Goal: Information Seeking & Learning: Learn about a topic

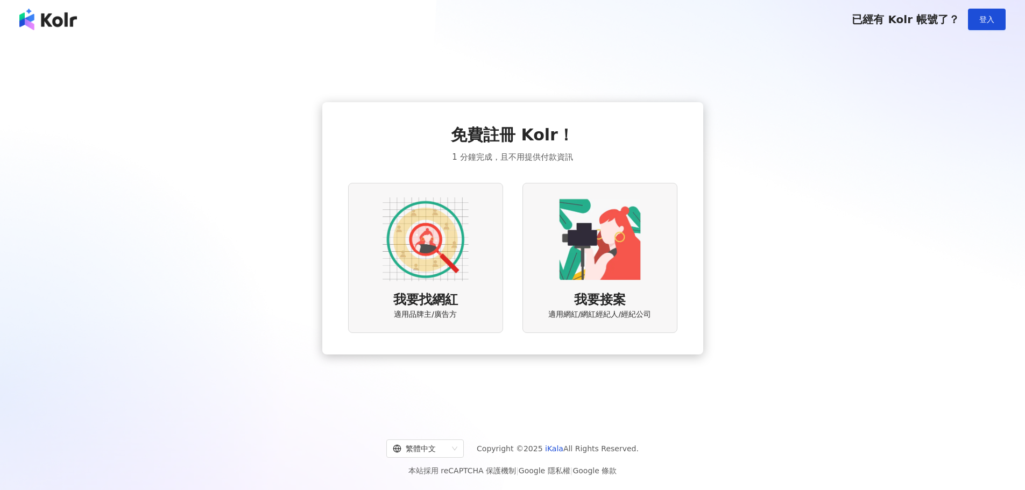
click at [1006, 17] on div "已經有 Kolr 帳號了？ 登入" at bounding box center [512, 19] width 1025 height 39
click at [995, 17] on button "登入" at bounding box center [987, 20] width 38 height 22
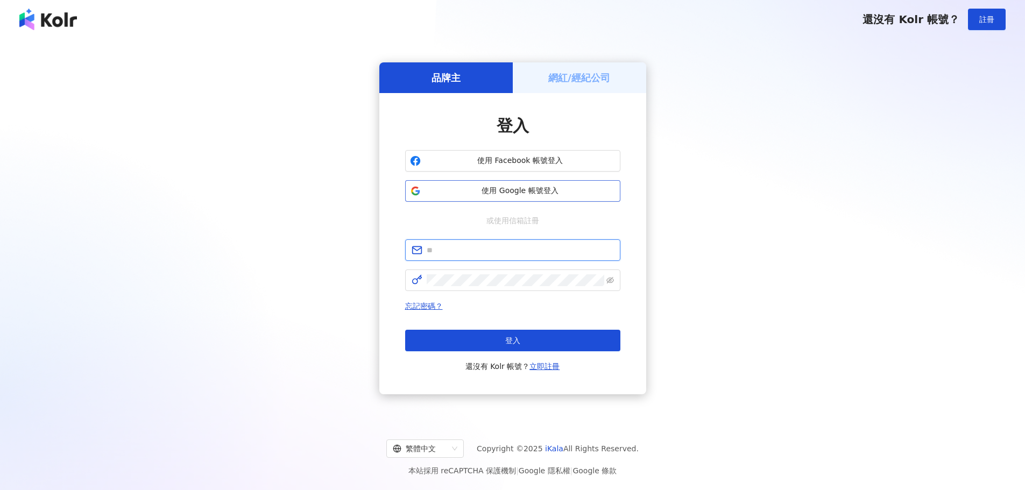
type input "**********"
click at [495, 348] on button "登入" at bounding box center [512, 341] width 215 height 22
type input "**********"
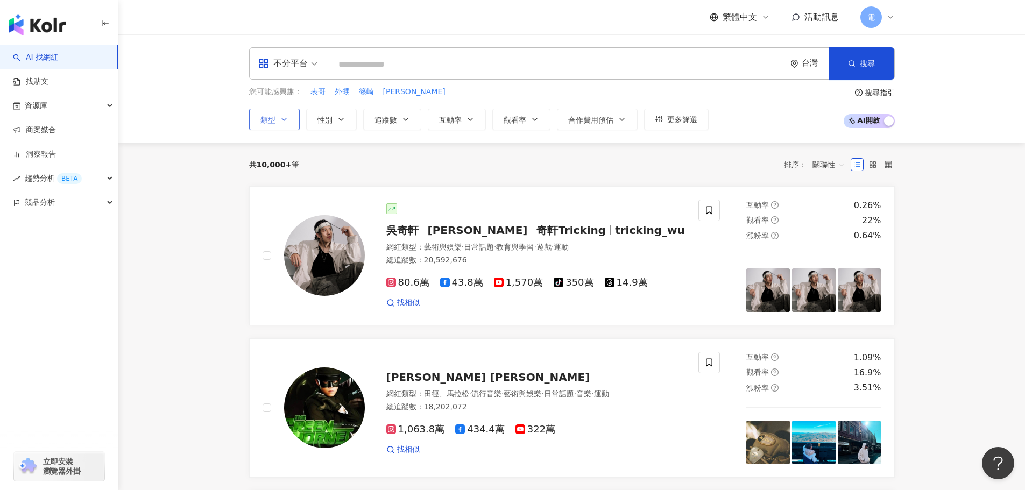
click at [286, 122] on icon "button" at bounding box center [284, 119] width 9 height 9
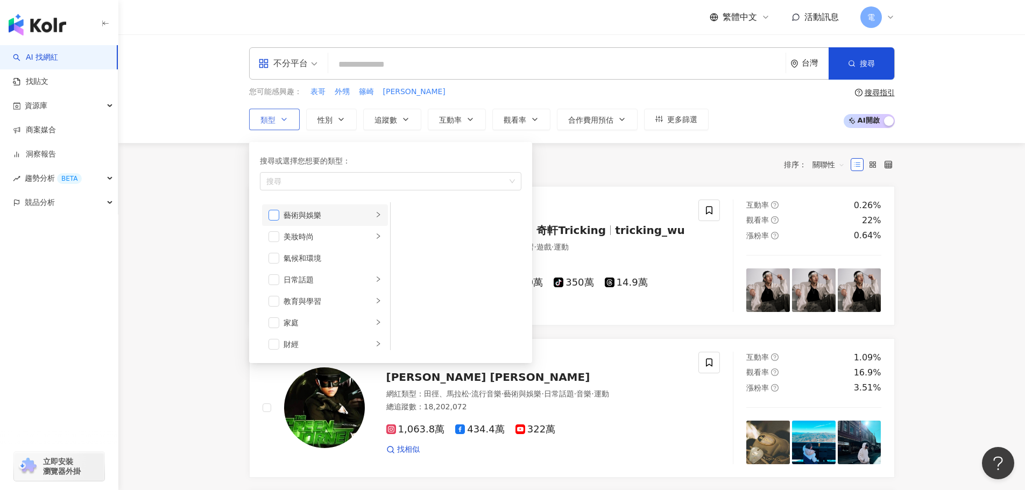
click at [274, 213] on span "button" at bounding box center [274, 215] width 11 height 11
click at [375, 212] on icon "right" at bounding box center [378, 215] width 6 height 6
click at [407, 233] on span "button" at bounding box center [404, 236] width 11 height 11
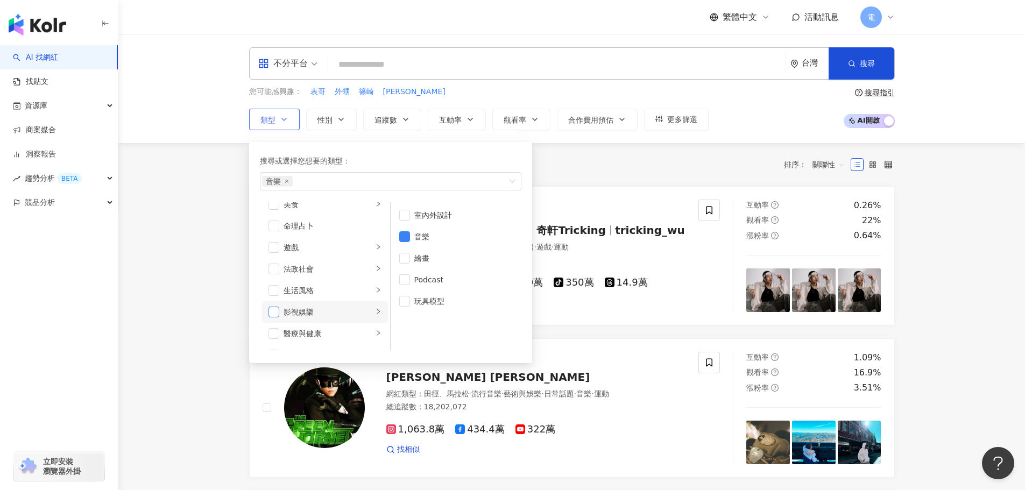
click at [278, 313] on span "button" at bounding box center [274, 312] width 11 height 11
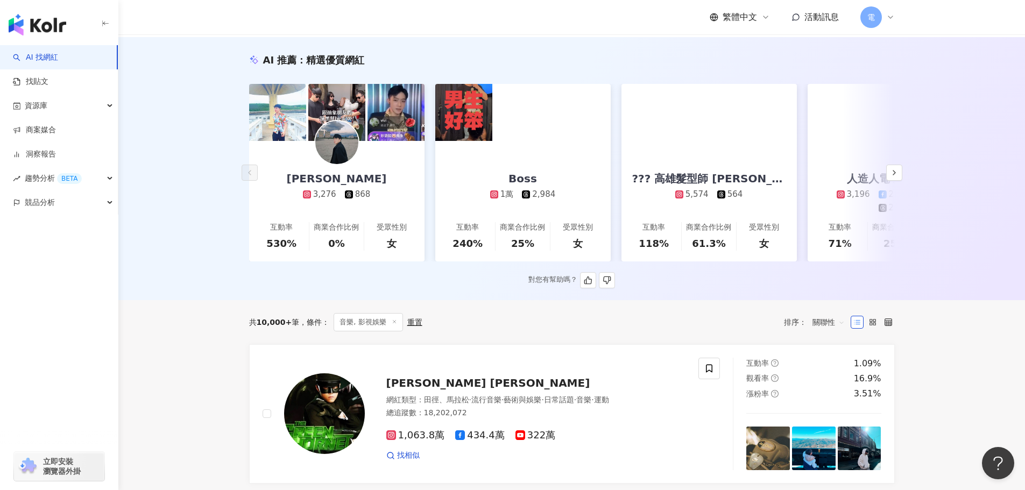
scroll to position [54, 0]
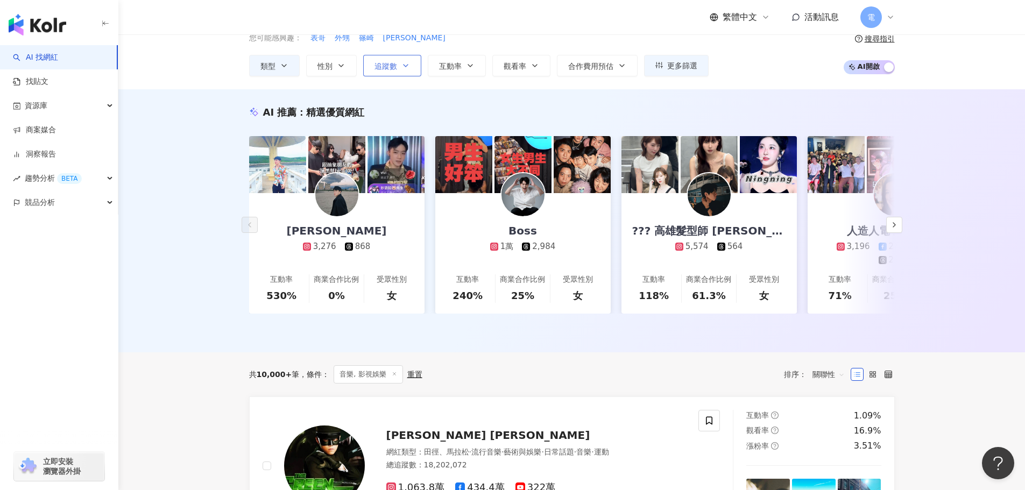
click at [371, 69] on button "追蹤數" at bounding box center [392, 66] width 58 height 22
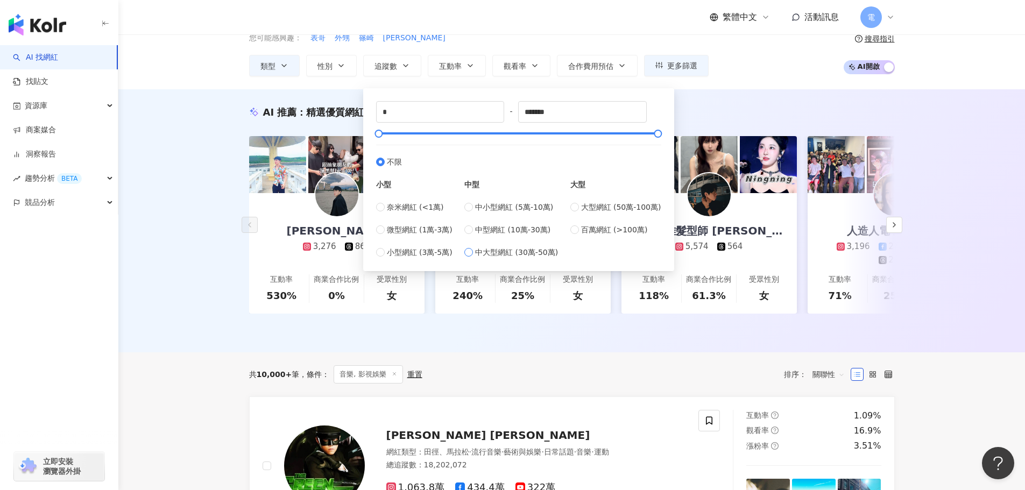
click at [523, 253] on span "中大型網紅 (30萬-50萬)" at bounding box center [516, 252] width 83 height 12
type input "******"
click at [532, 236] on div "中小型網紅 (5萬-10萬) 中型網紅 (10萬-30萬) 中大型網紅 (30萬-50萬)" at bounding box center [511, 229] width 94 height 57
click at [533, 224] on span "中型網紅 (10萬-30萬)" at bounding box center [512, 230] width 75 height 12
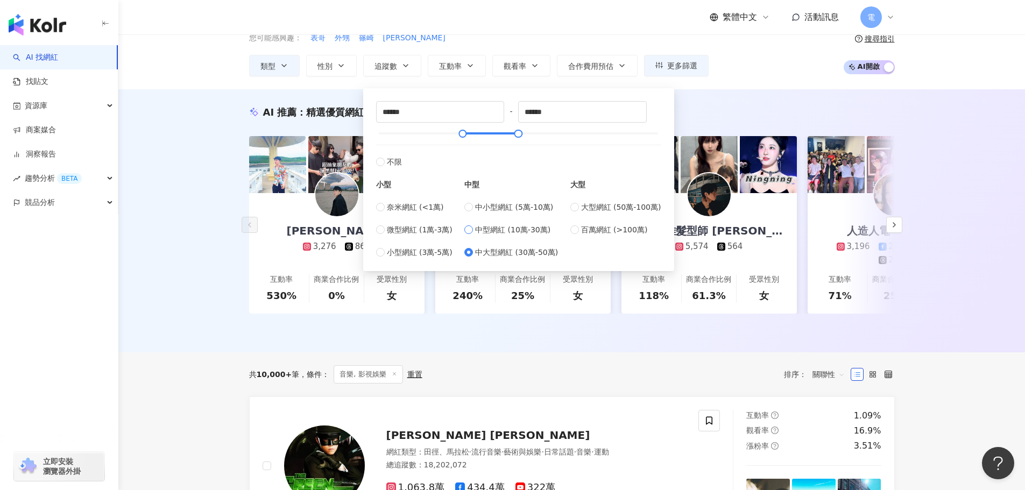
type input "******"
click at [476, 252] on label "中大型網紅 (30萬-50萬)" at bounding box center [511, 252] width 94 height 12
type input "******"
drag, startPoint x: 522, startPoint y: 134, endPoint x: 666, endPoint y: 140, distance: 144.4
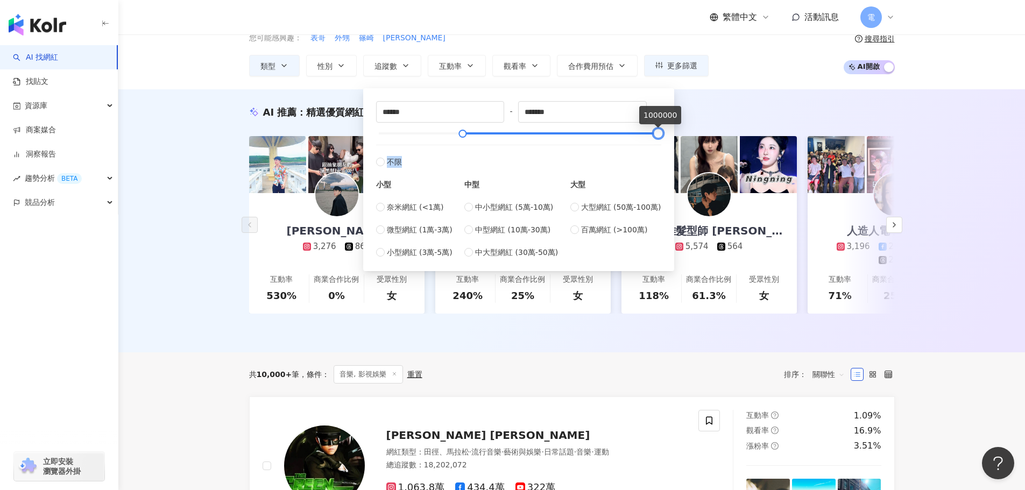
click at [666, 140] on div "****** - ******* 不限 小型 奈米網紅 (<1萬) 微型網紅 (1萬-3萬) 小型網紅 (3萬-5萬) 中型 中小型網紅 (5萬-10萬) 中…" at bounding box center [519, 180] width 298 height 170
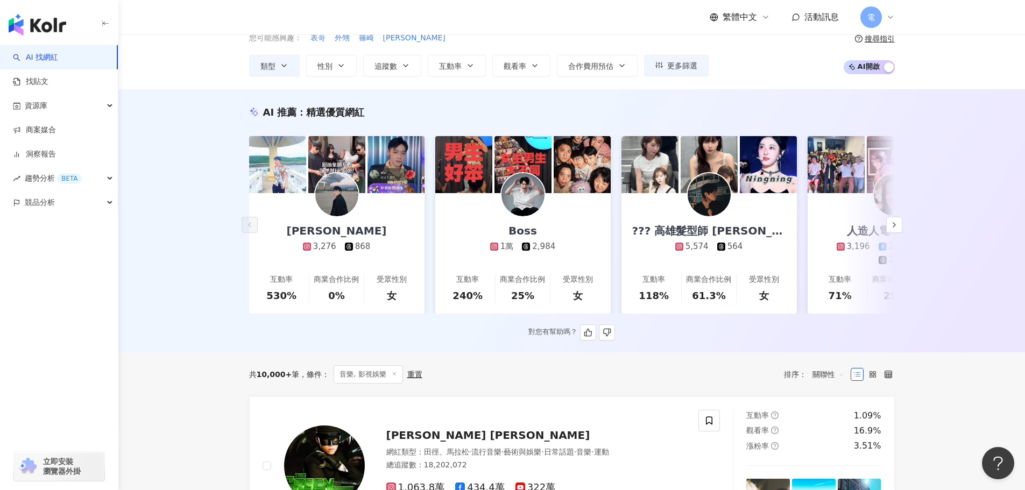
click at [750, 123] on div "AI 推薦 ： 精選優質網紅 朱奕勳 3,276 868 互動率 530% 商業合作比例 0% 受眾性別 女 Boss 1萬 2,984 互動率 240% 商…" at bounding box center [572, 222] width 689 height 235
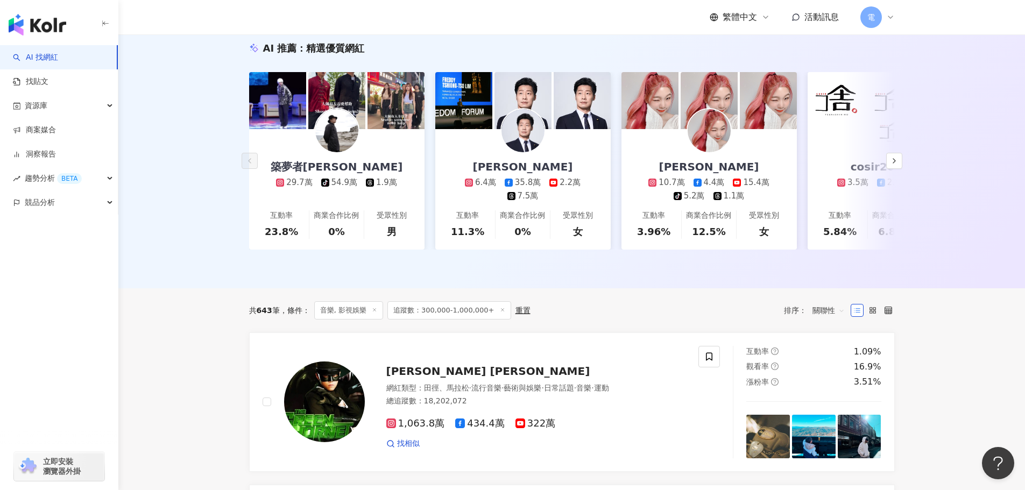
scroll to position [3, 0]
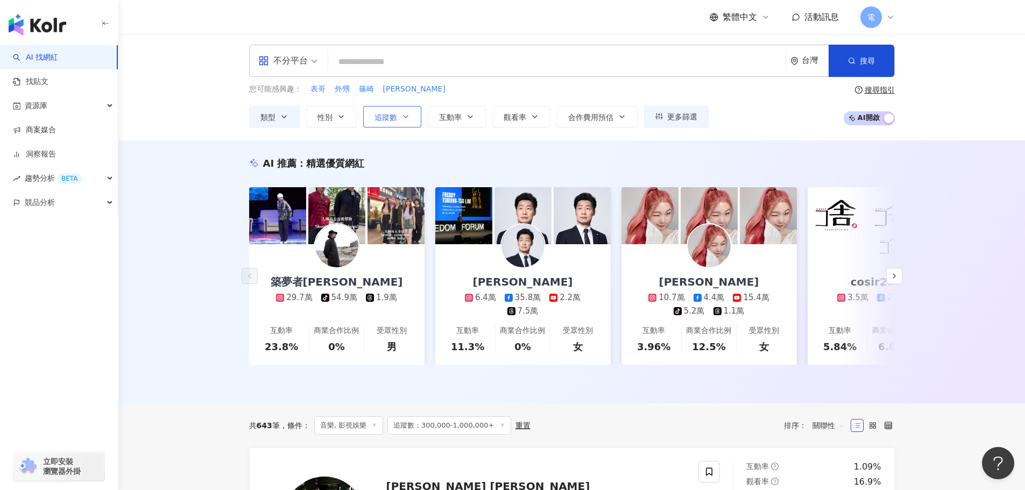
click at [406, 119] on icon "button" at bounding box center [406, 116] width 9 height 9
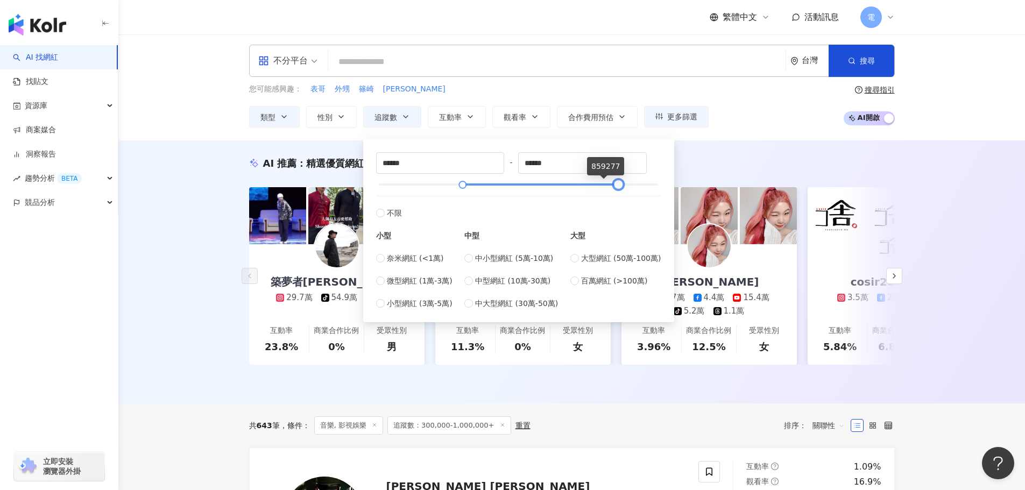
type input "******"
drag, startPoint x: 657, startPoint y: 188, endPoint x: 618, endPoint y: 185, distance: 38.3
click at [618, 185] on div at bounding box center [620, 185] width 6 height 6
click at [738, 169] on div "AI 推薦 ： 精選優質網紅" at bounding box center [572, 163] width 646 height 13
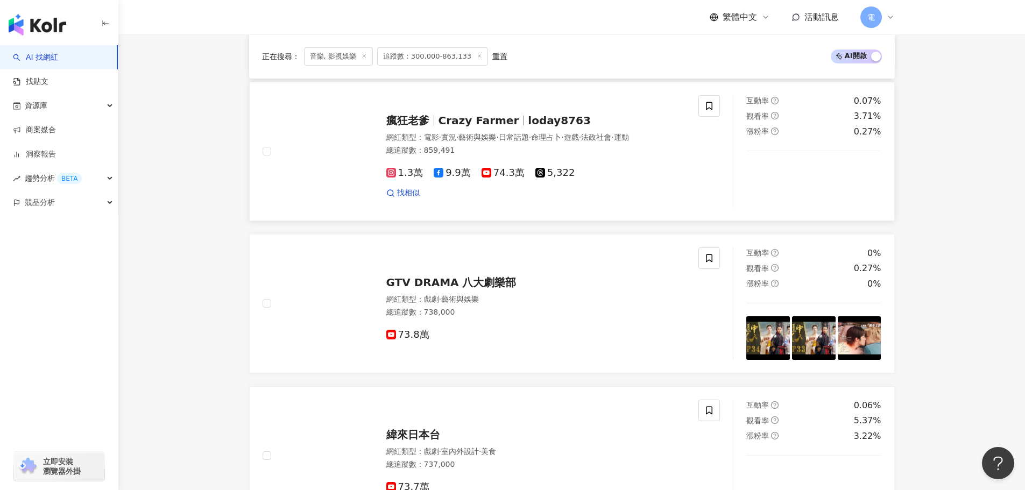
scroll to position [1184, 0]
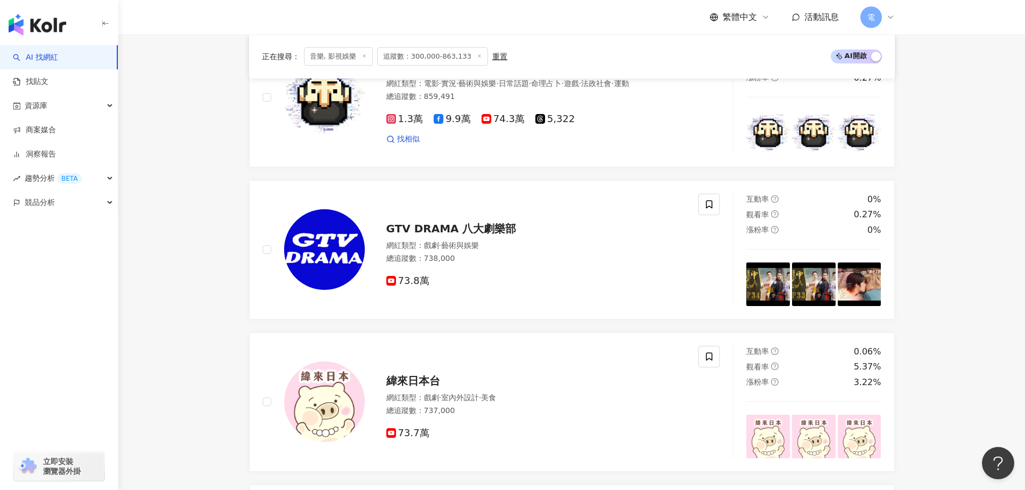
click at [508, 183] on div "五月天 網紅類型 ： 國際新聞 · 日常話題 · 音樂 · 旅遊 總追蹤數 ： 859,011 85.9萬 找相似 互動率 0.08% 觀看率 0% 漲粉率 …" at bounding box center [572, 185] width 646 height 1838
click at [258, 184] on div "五月天 網紅類型 ： 國際新聞 · 日常話題 · 音樂 · 旅遊 總追蹤數 ： 859,011 85.9萬 找相似 互動率 0.08% 觀看率 0% 漲粉率 …" at bounding box center [572, 185] width 646 height 1838
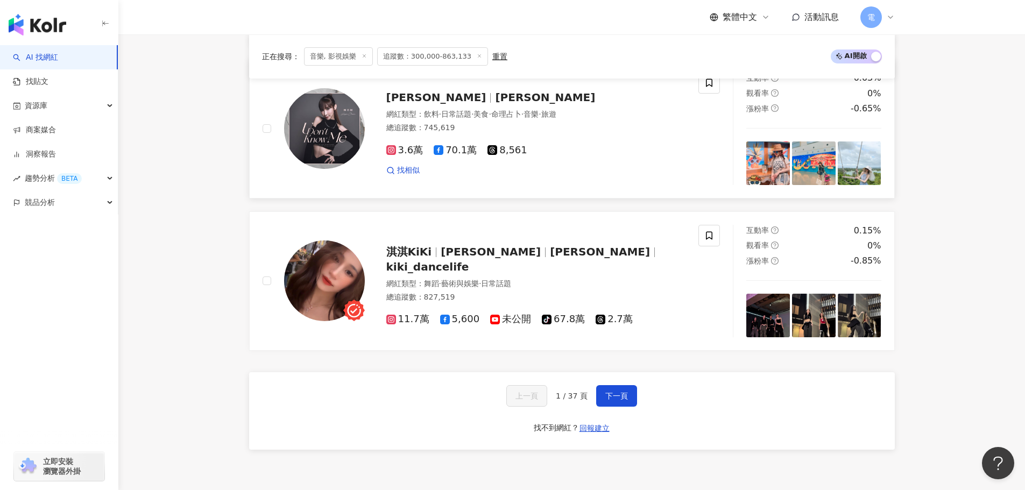
scroll to position [1991, 0]
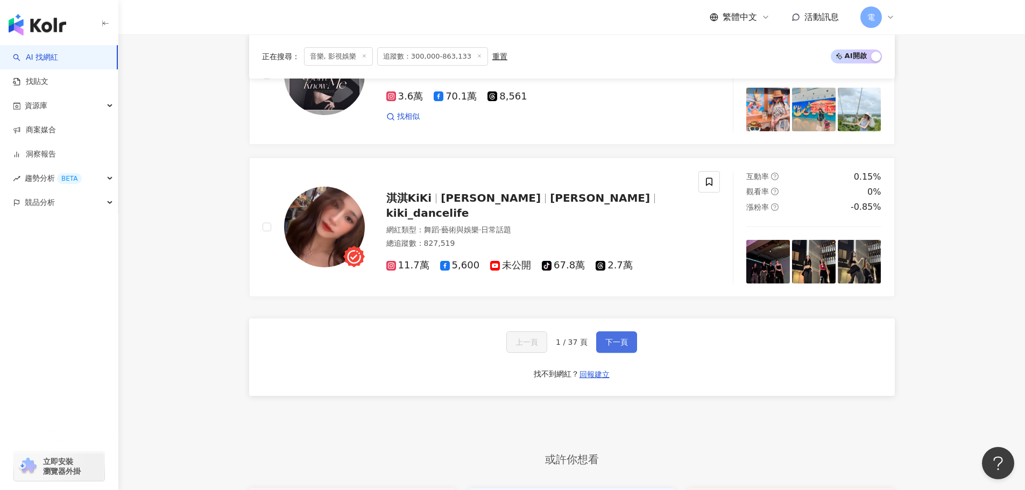
click at [614, 344] on button "下一頁" at bounding box center [616, 343] width 41 height 22
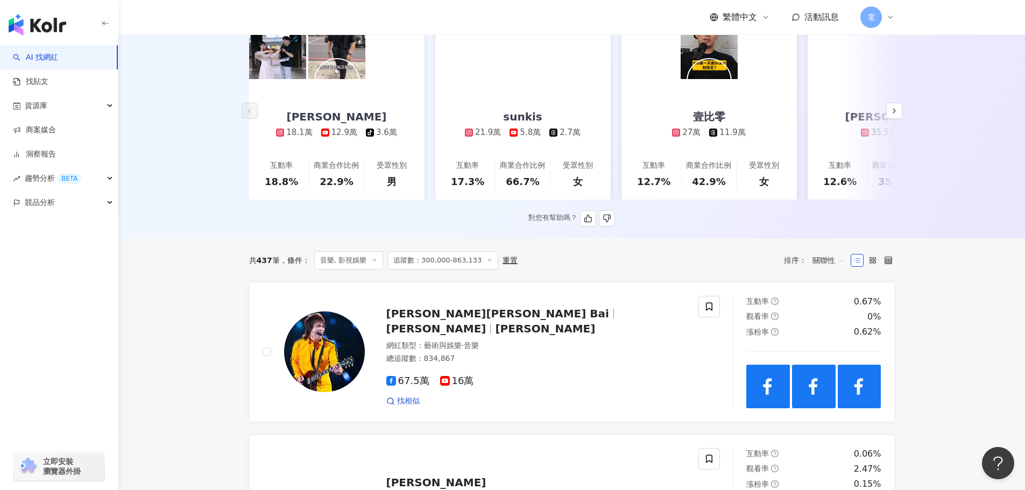
scroll to position [54, 0]
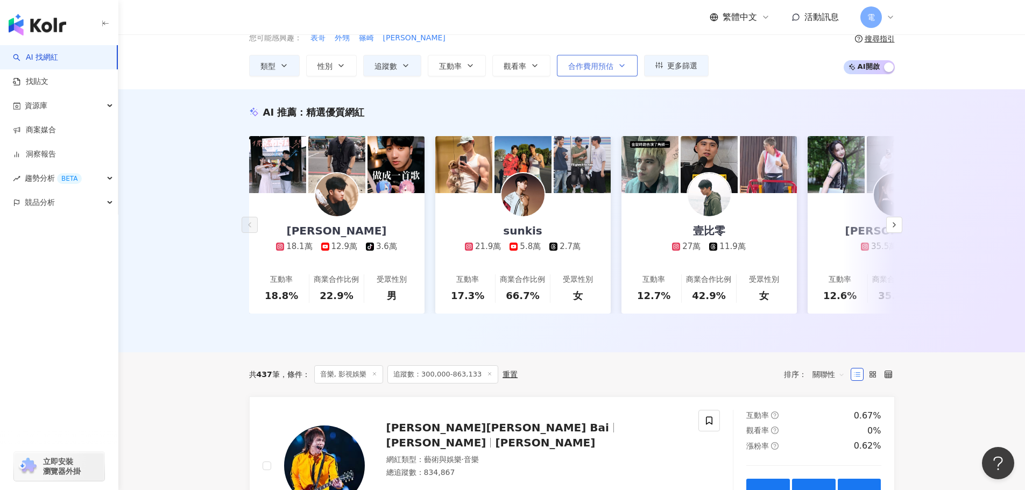
click at [624, 72] on button "合作費用預估" at bounding box center [597, 66] width 81 height 22
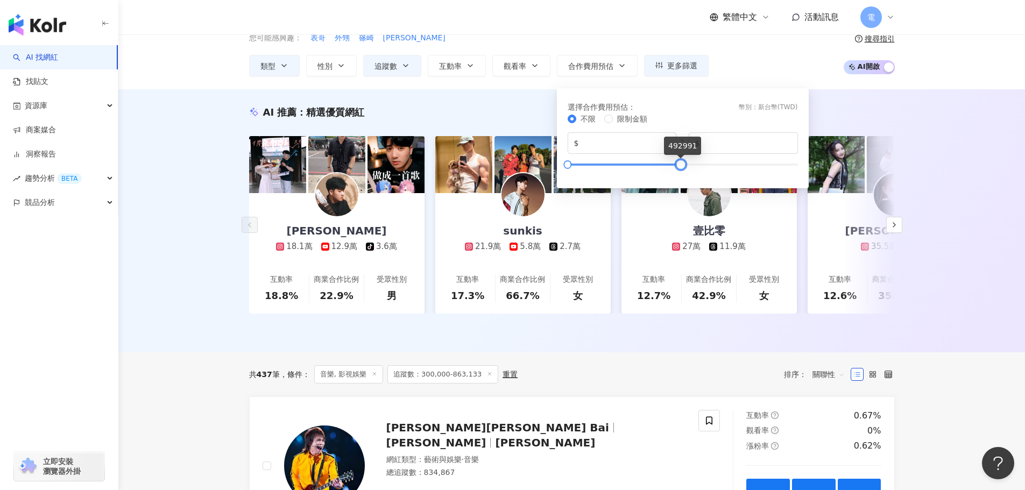
type input "******"
drag, startPoint x: 795, startPoint y: 165, endPoint x: 682, endPoint y: 164, distance: 113.0
click at [682, 164] on div at bounding box center [682, 164] width 6 height 6
click at [888, 119] on div "AI 推薦 ： 精選優質網紅 綾小路Louis 18.1萬 12.9萬 tiktok-icon 3.6萬 互動率 18.8% 商業合作比例 22.9% 受眾性…" at bounding box center [572, 222] width 689 height 235
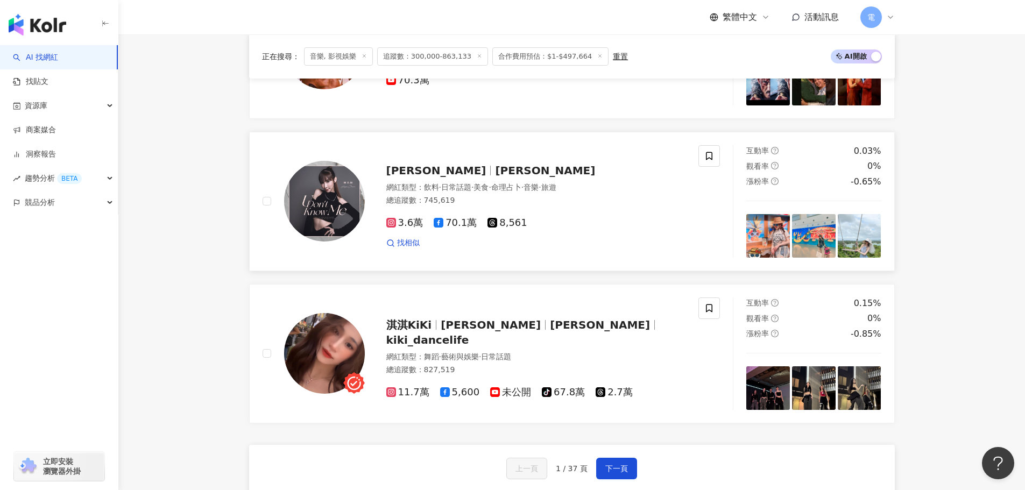
scroll to position [1938, 0]
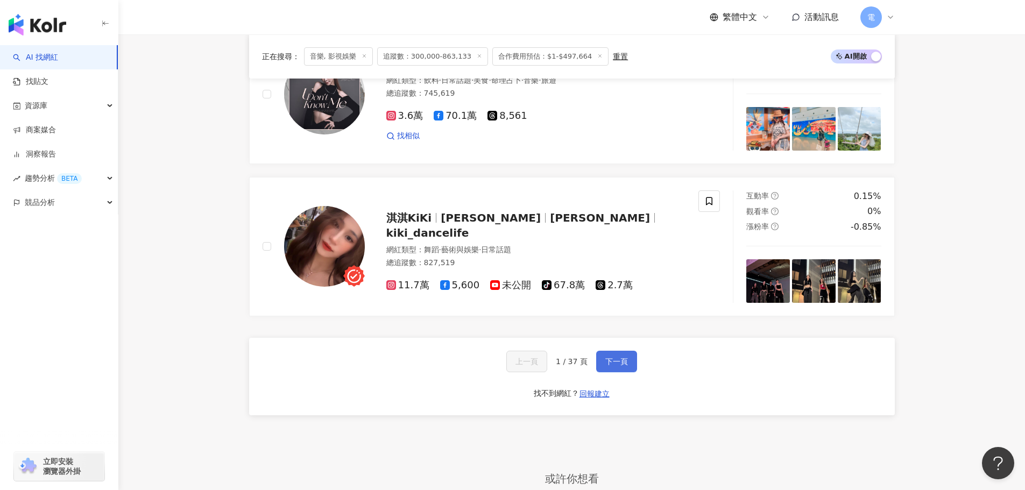
click at [608, 372] on button "下一頁" at bounding box center [616, 362] width 41 height 22
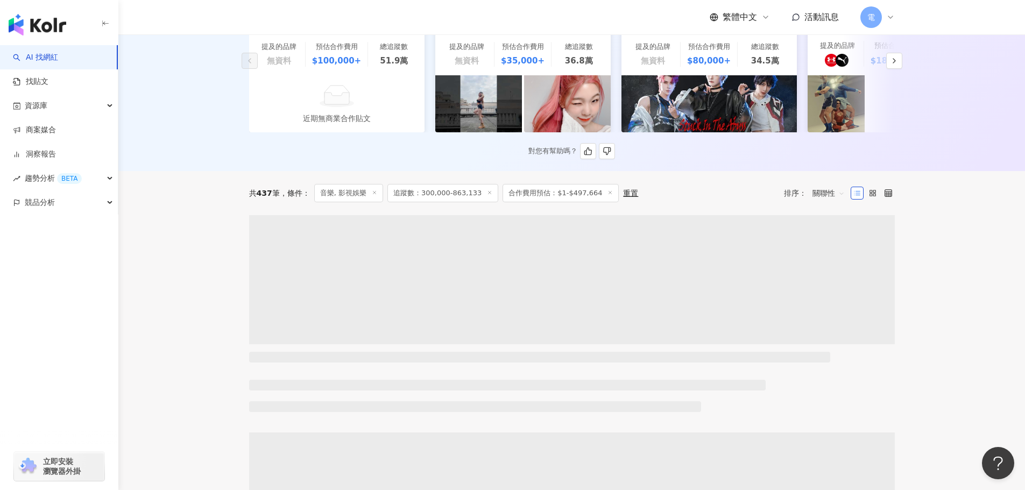
scroll to position [93, 0]
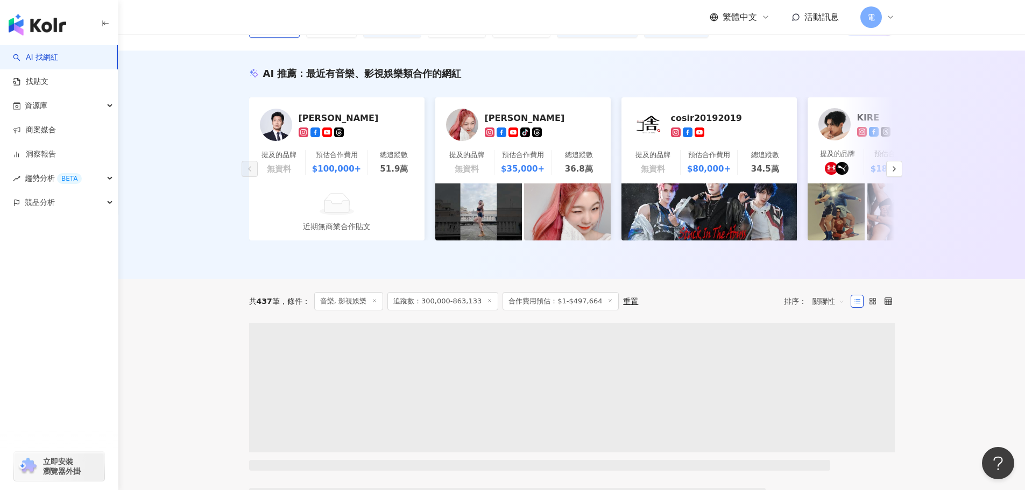
click at [276, 38] on button "類型" at bounding box center [274, 27] width 51 height 22
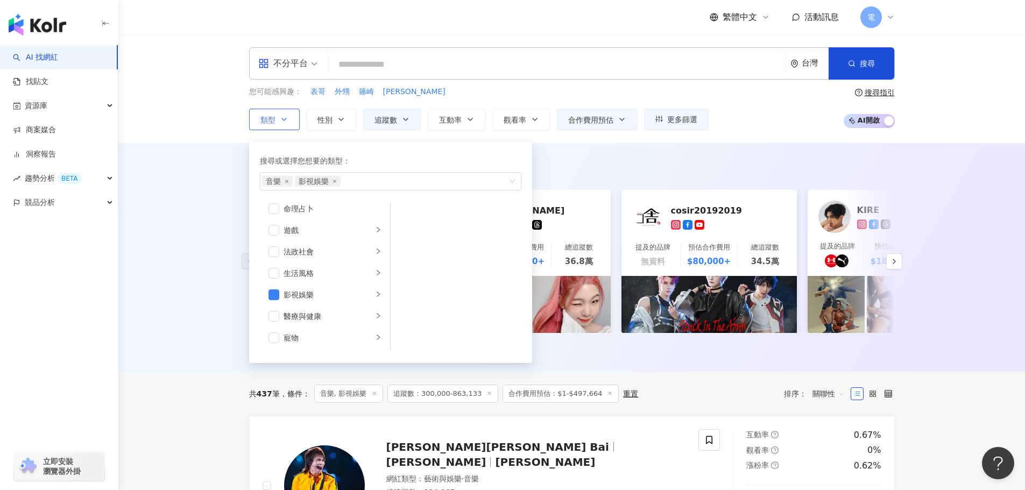
scroll to position [269, 0]
click at [375, 209] on div "button" at bounding box center [378, 204] width 6 height 10
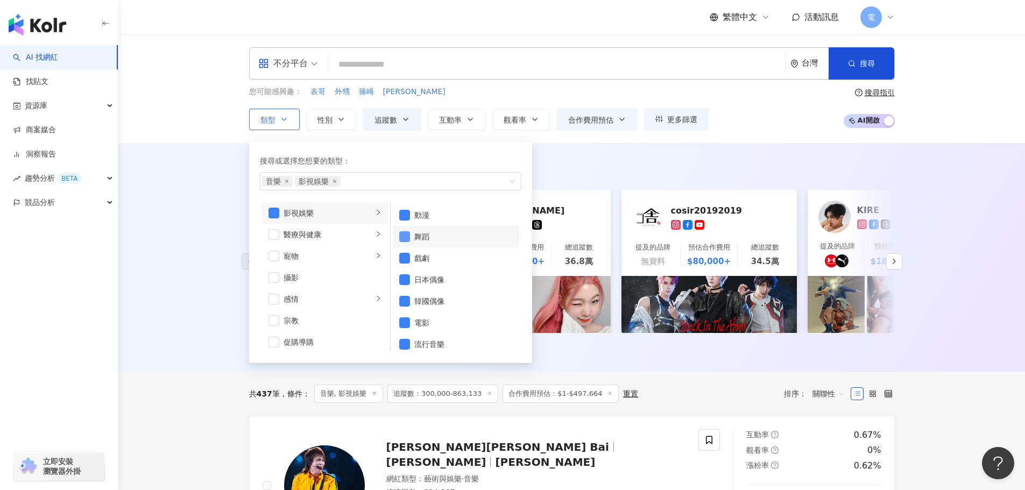
click at [405, 238] on span "button" at bounding box center [404, 236] width 11 height 11
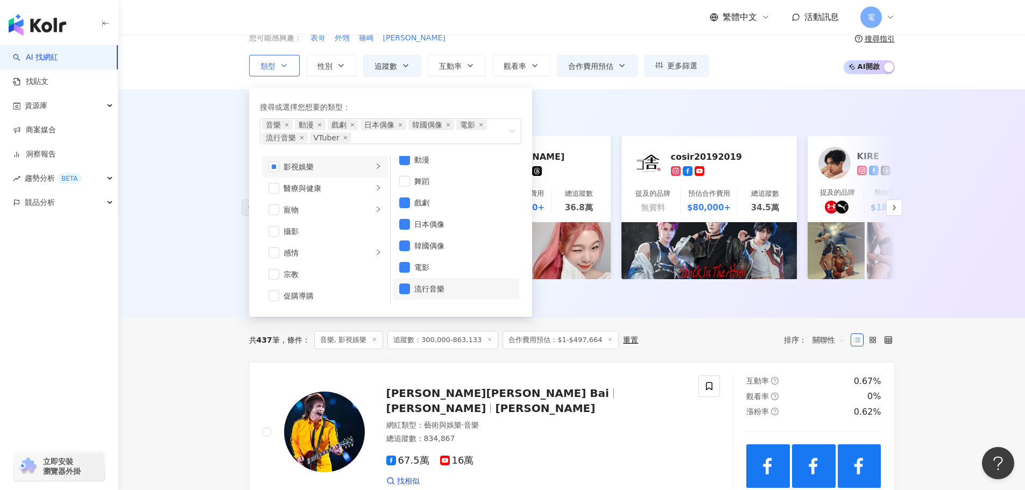
scroll to position [0, 0]
click at [405, 233] on span "button" at bounding box center [404, 233] width 11 height 11
click at [406, 235] on span "button" at bounding box center [404, 233] width 11 height 11
click at [406, 237] on span "button" at bounding box center [404, 233] width 11 height 11
click at [407, 250] on span "button" at bounding box center [404, 255] width 11 height 11
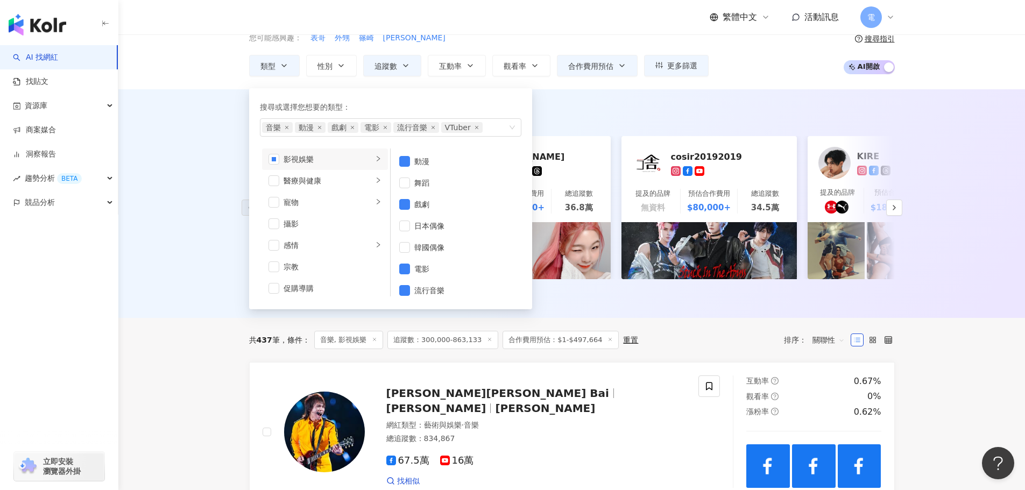
click at [220, 266] on div "AI 推薦 ： 最近有音樂、影視娛樂類合作的網紅 林昶佐 提及的品牌 無資料 預估合作費用 $100,000+ 總追蹤數 51.9萬 近期無商業合作貼文 李侑…" at bounding box center [571, 203] width 907 height 229
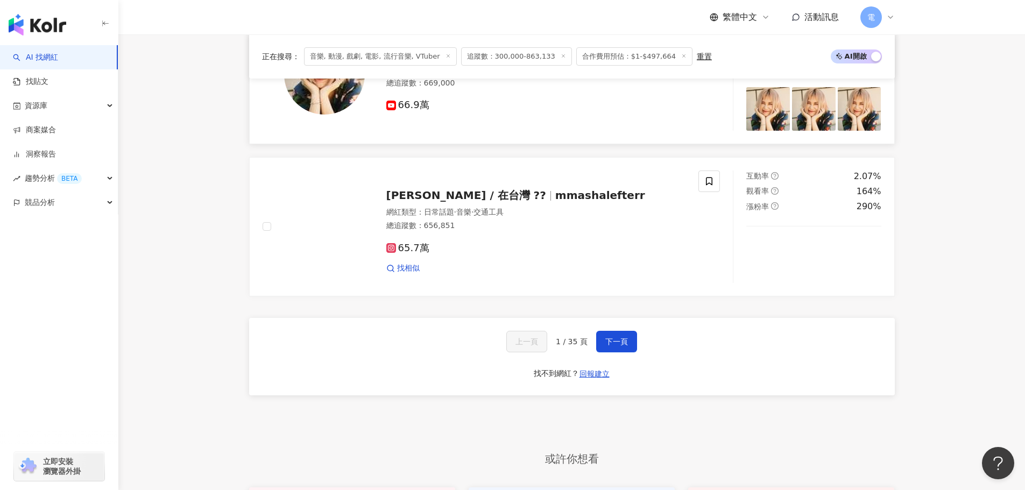
scroll to position [1938, 0]
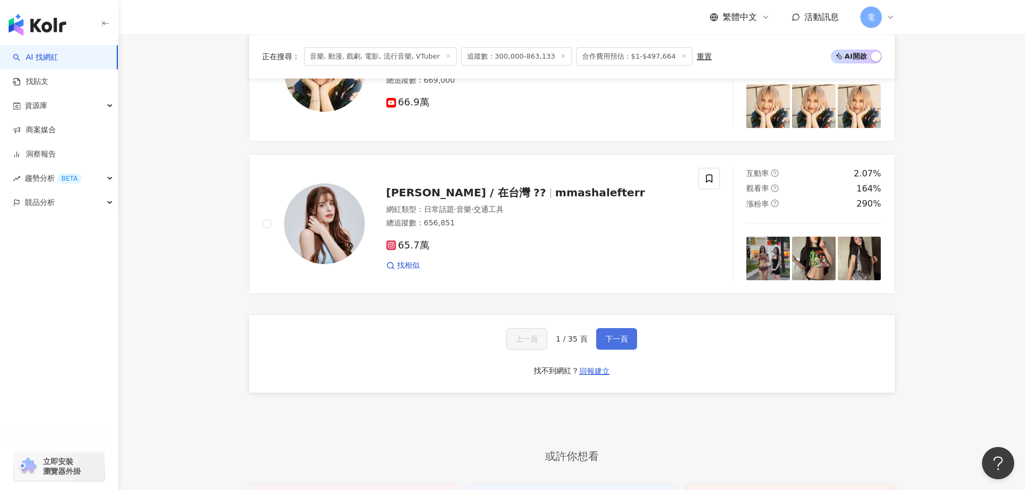
click at [615, 350] on button "下一頁" at bounding box center [616, 339] width 41 height 22
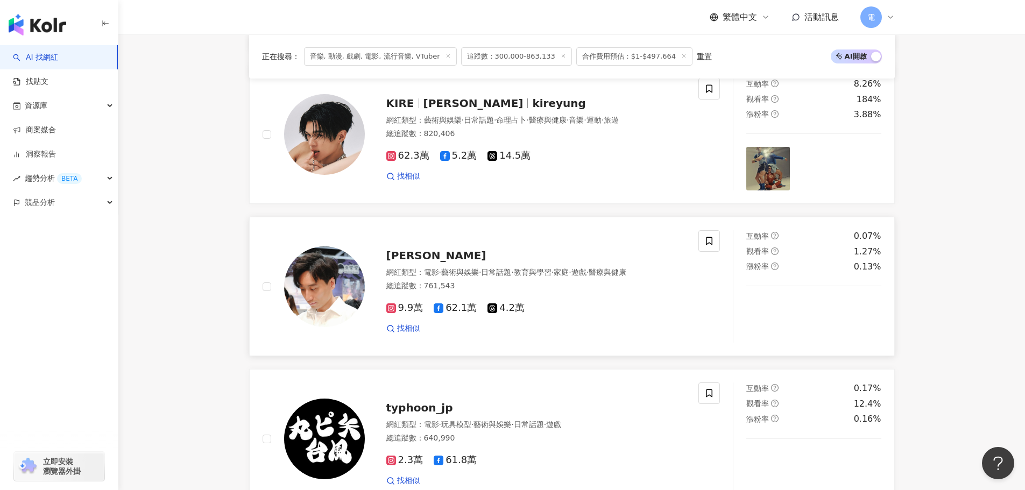
scroll to position [969, 0]
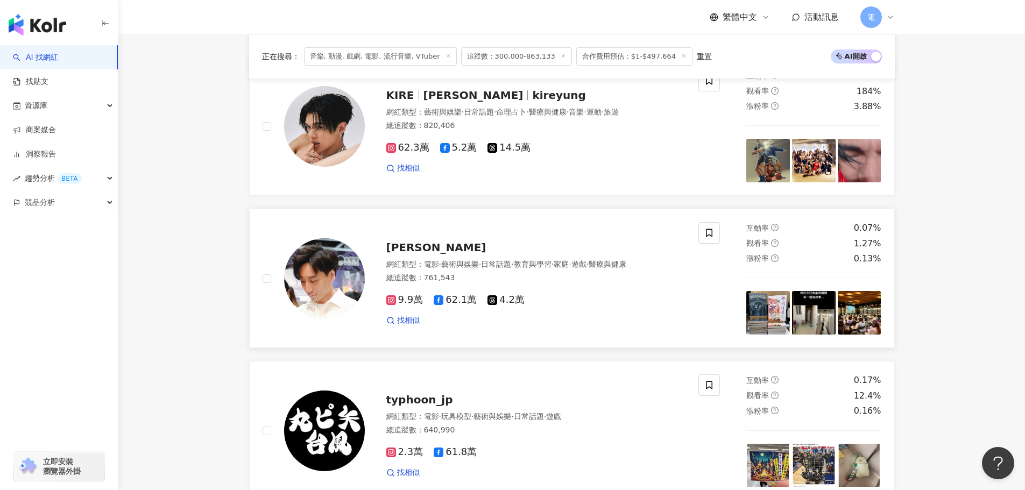
click at [626, 366] on div "新聞拍案驚奇 大宇 網紅類型 ： 戲劇 · 藝術與娛樂 · 日常話題 · 法政社會 總追蹤數 ： 652,000 65.2萬 找相似 互動率 0.03% 觀看…" at bounding box center [572, 360] width 646 height 1827
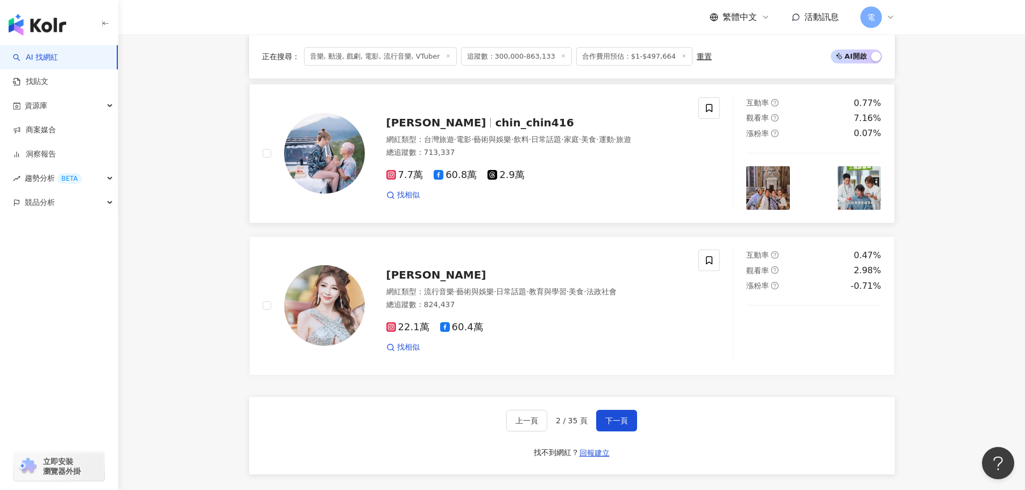
scroll to position [1884, 0]
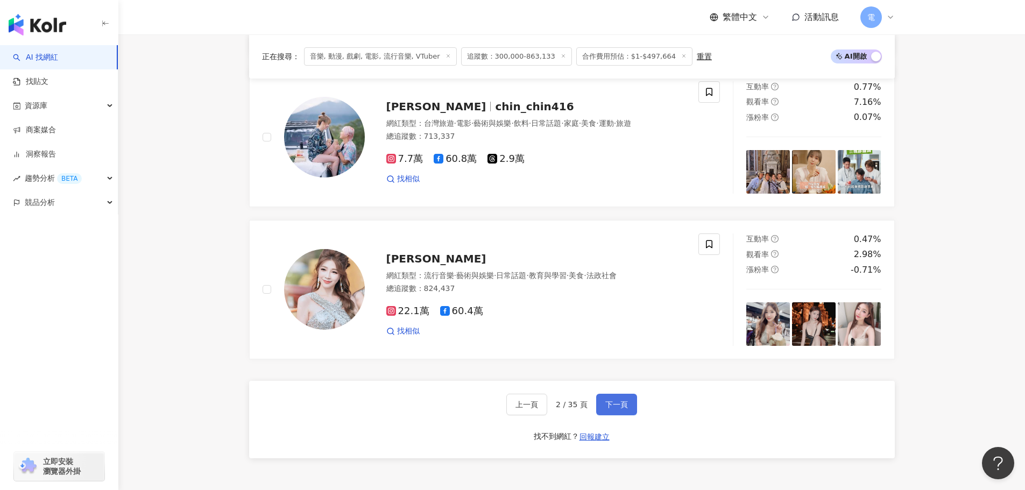
click at [625, 400] on span "下一頁" at bounding box center [616, 404] width 23 height 9
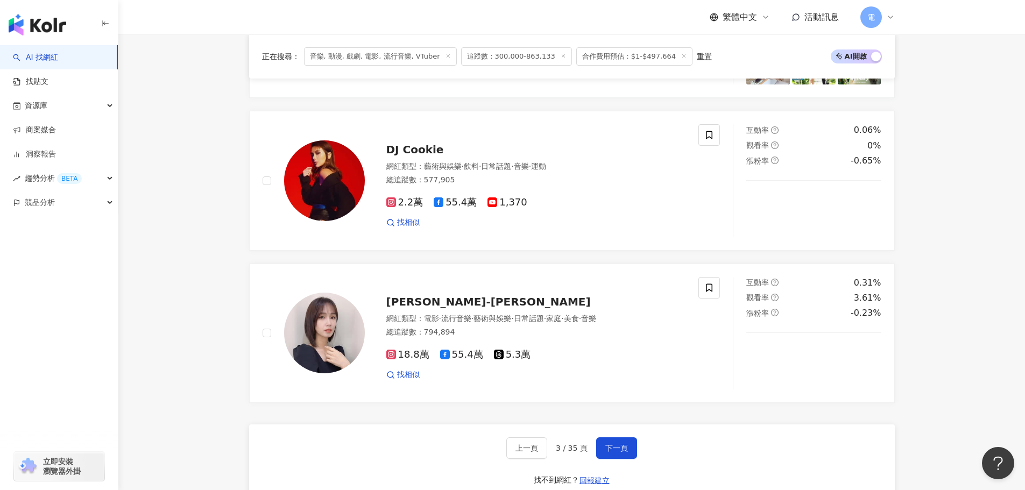
scroll to position [1830, 0]
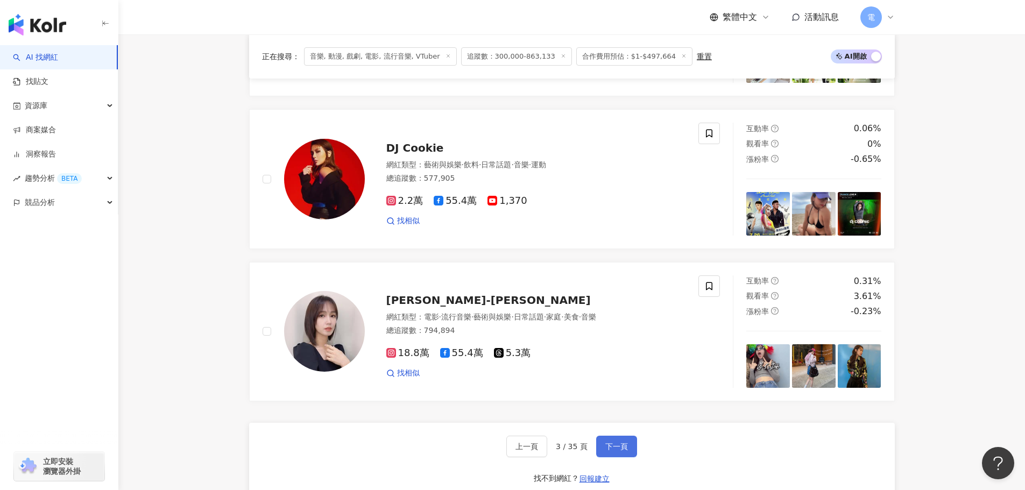
click at [628, 454] on button "下一頁" at bounding box center [616, 447] width 41 height 22
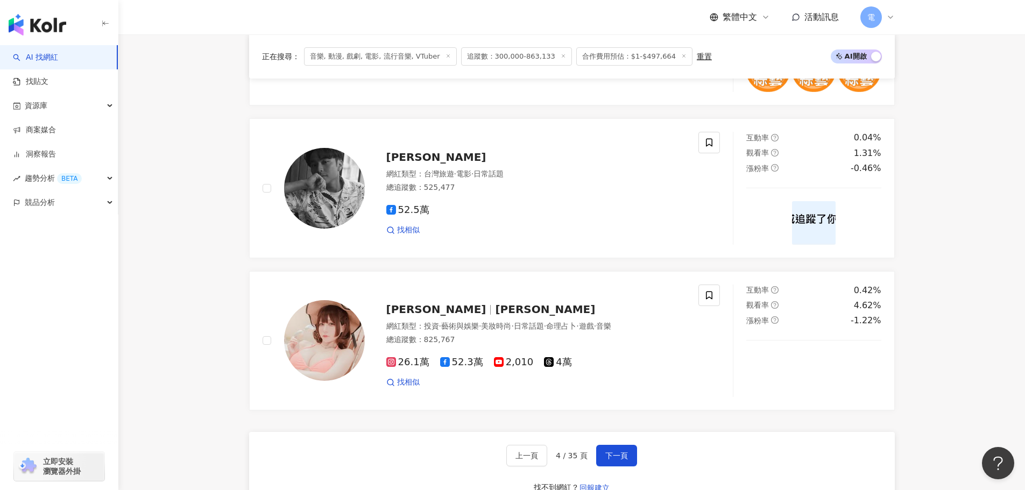
scroll to position [1875, 0]
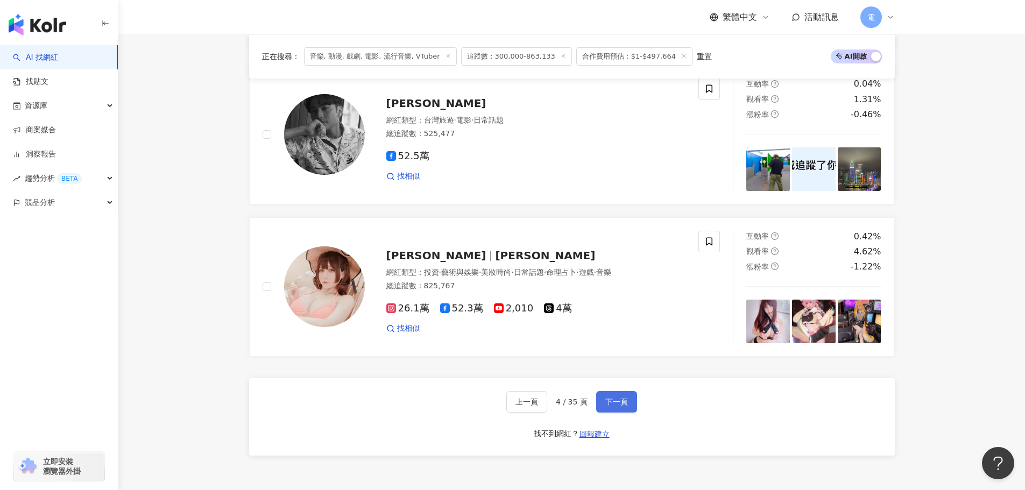
click at [626, 413] on button "下一頁" at bounding box center [616, 402] width 41 height 22
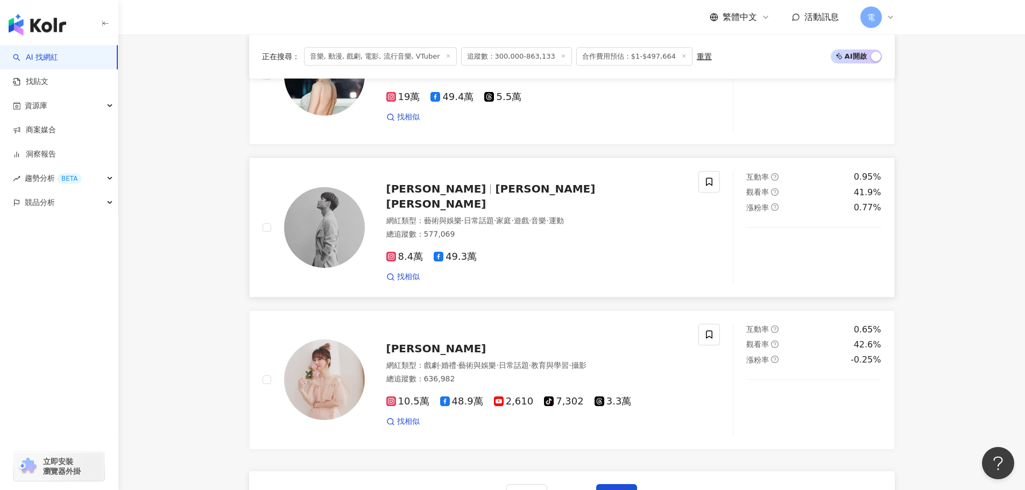
scroll to position [1821, 0]
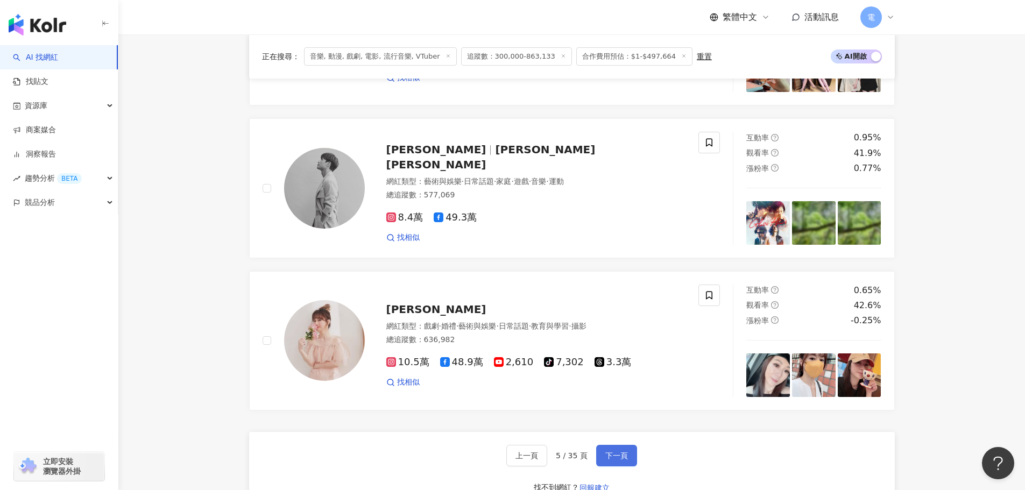
click at [632, 460] on button "下一頁" at bounding box center [616, 456] width 41 height 22
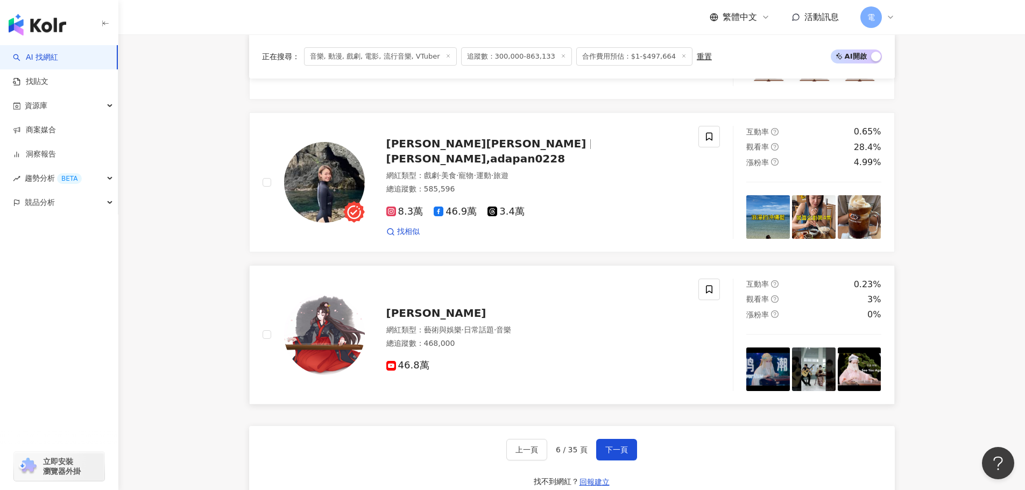
scroll to position [1875, 0]
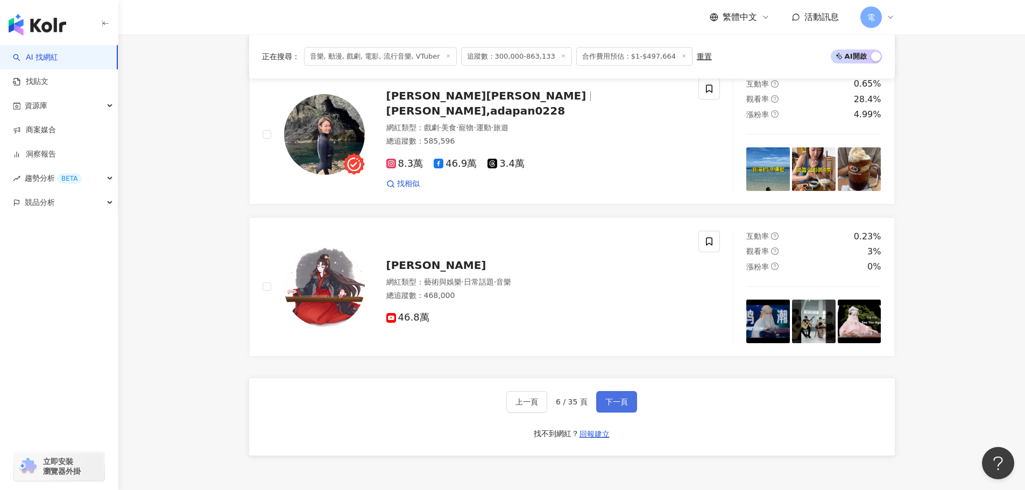
click at [625, 406] on span "下一頁" at bounding box center [616, 402] width 23 height 9
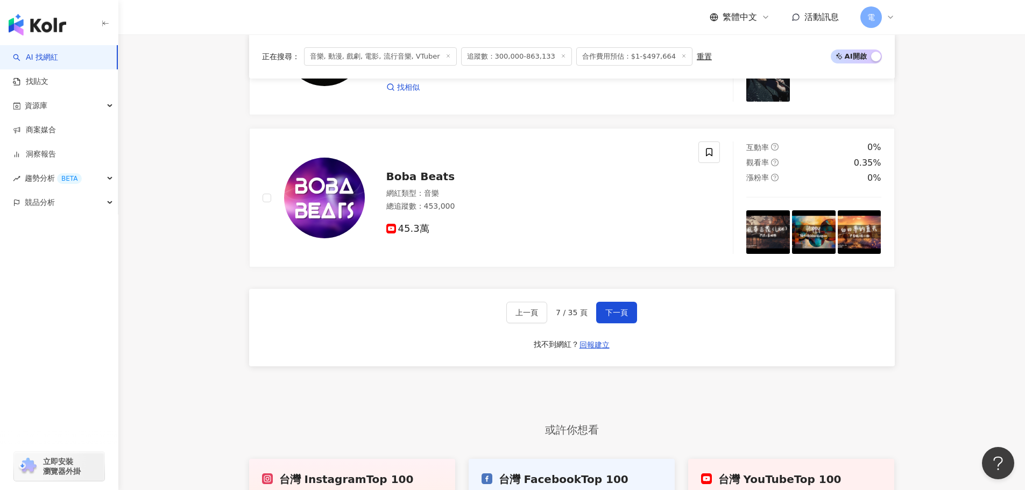
scroll to position [2005, 0]
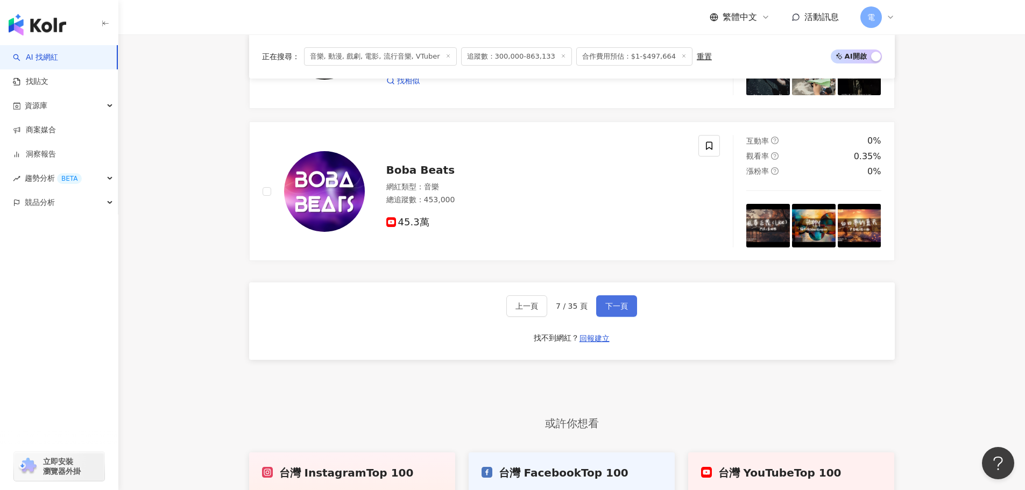
click at [610, 295] on button "下一頁" at bounding box center [616, 306] width 41 height 22
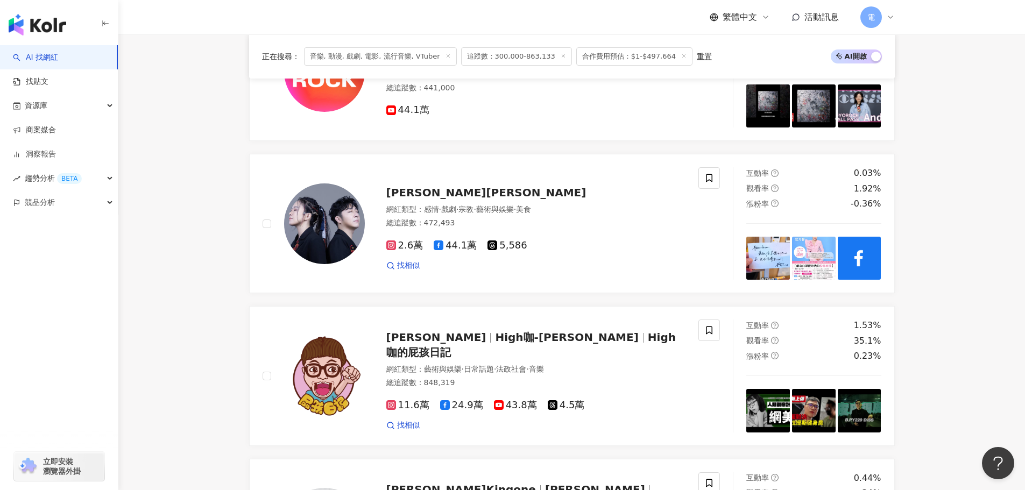
scroll to position [1776, 0]
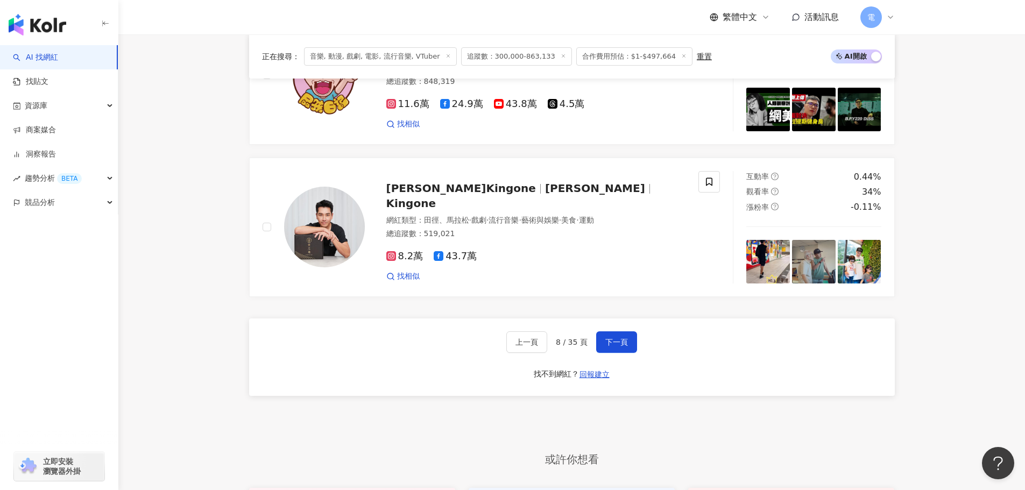
scroll to position [1938, 0]
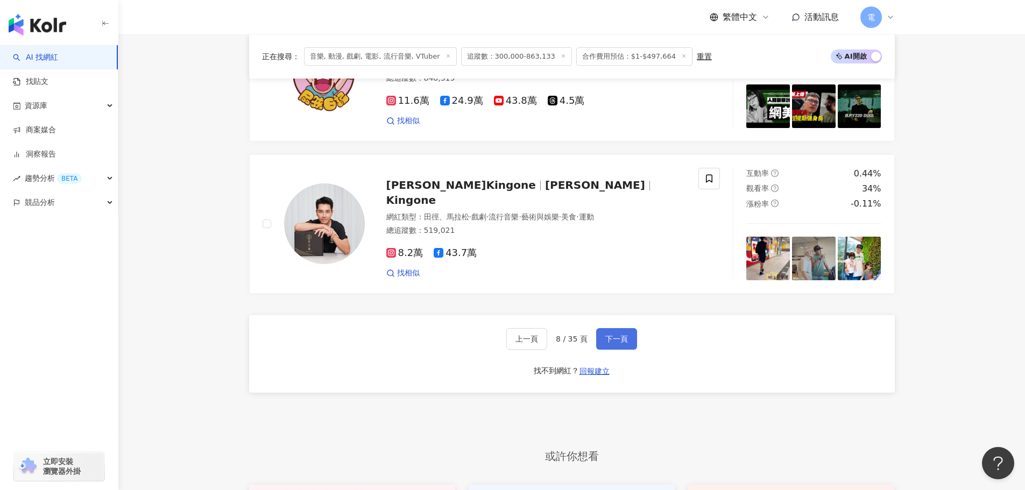
click at [617, 350] on button "下一頁" at bounding box center [616, 339] width 41 height 22
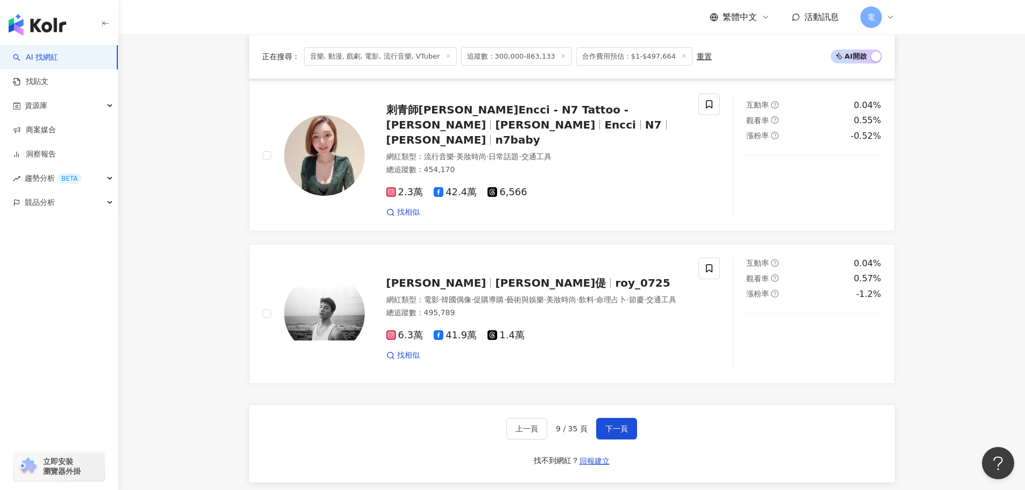
scroll to position [2175, 0]
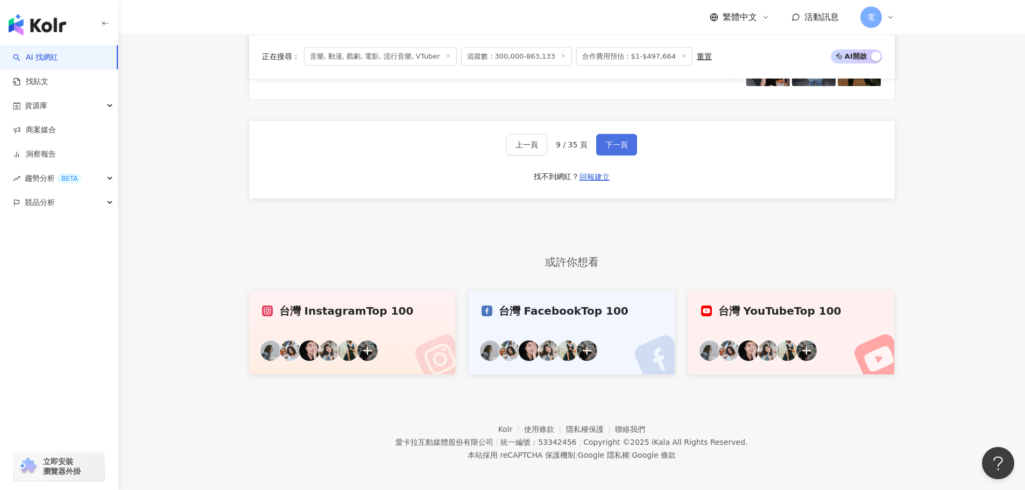
click at [628, 144] on button "下一頁" at bounding box center [616, 145] width 41 height 22
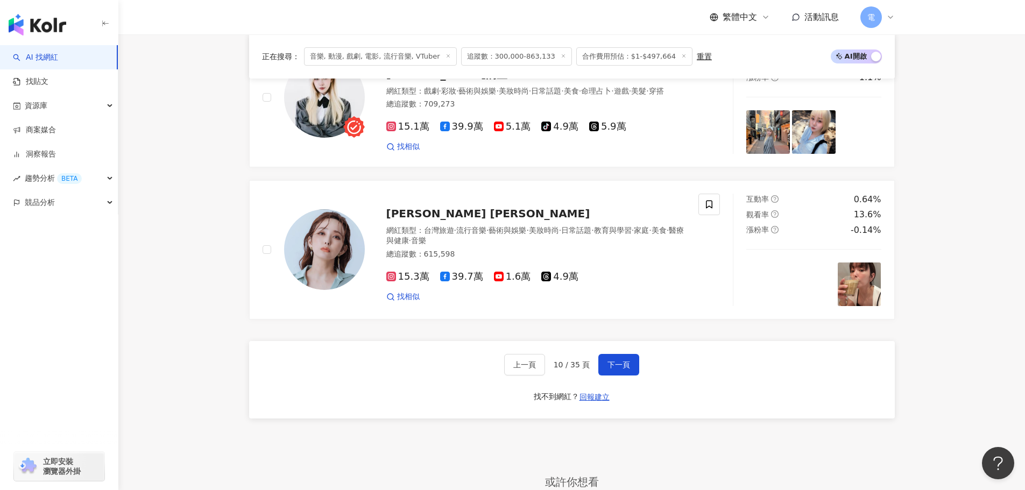
scroll to position [1938, 0]
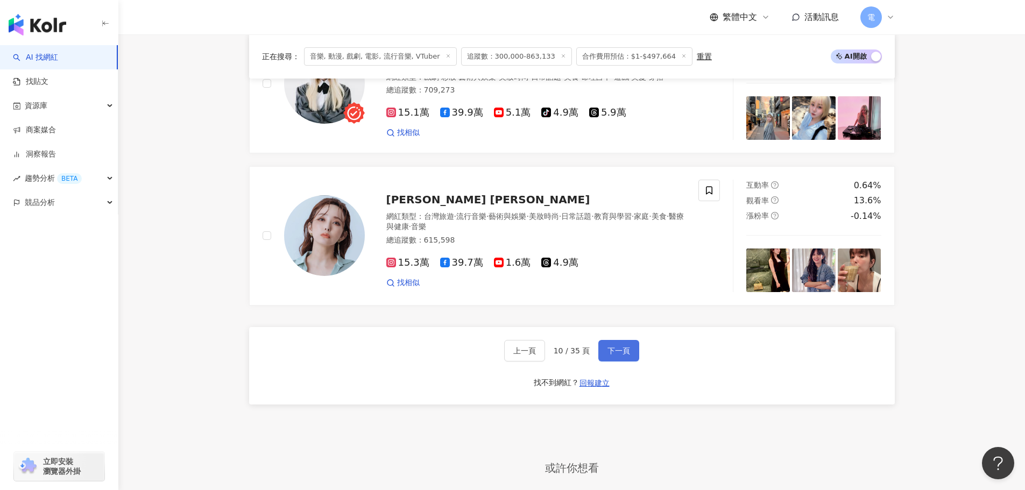
click at [619, 353] on button "下一頁" at bounding box center [618, 351] width 41 height 22
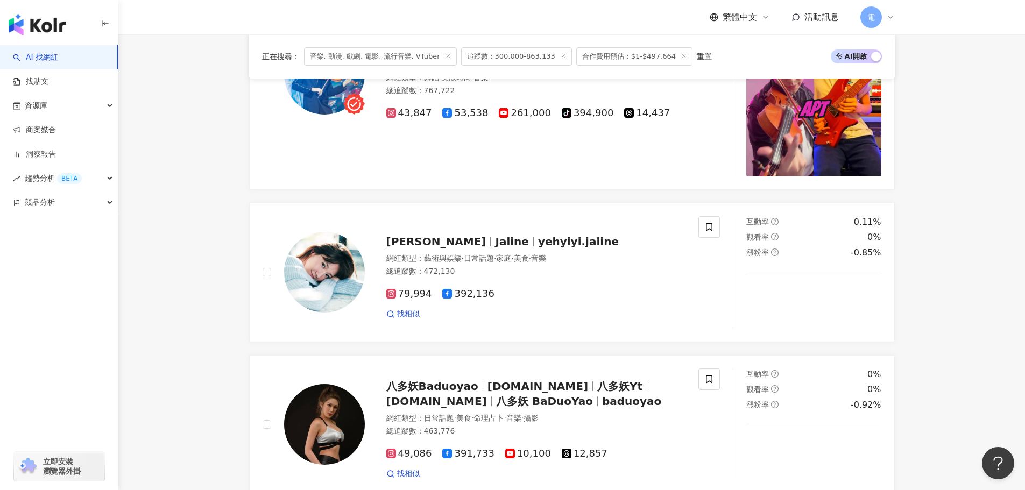
scroll to position [2060, 0]
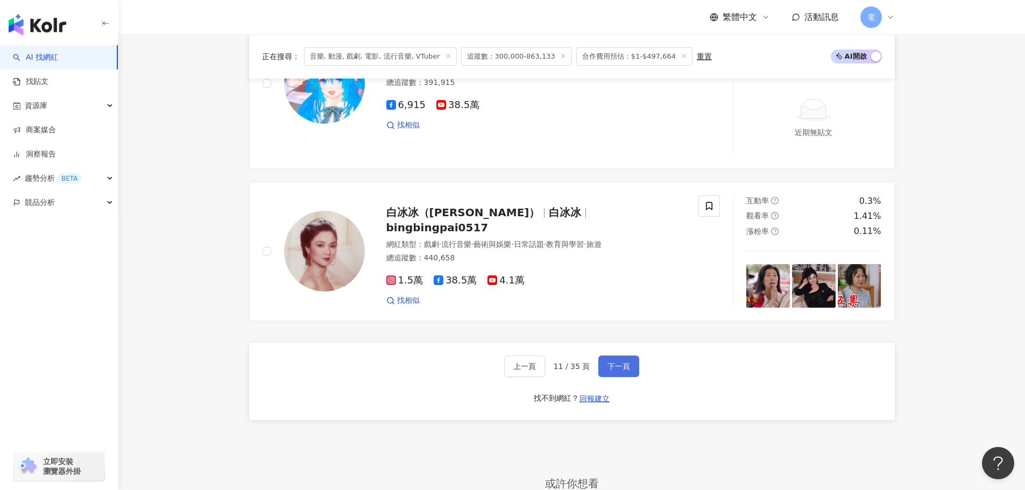
click at [610, 356] on button "下一頁" at bounding box center [618, 367] width 41 height 22
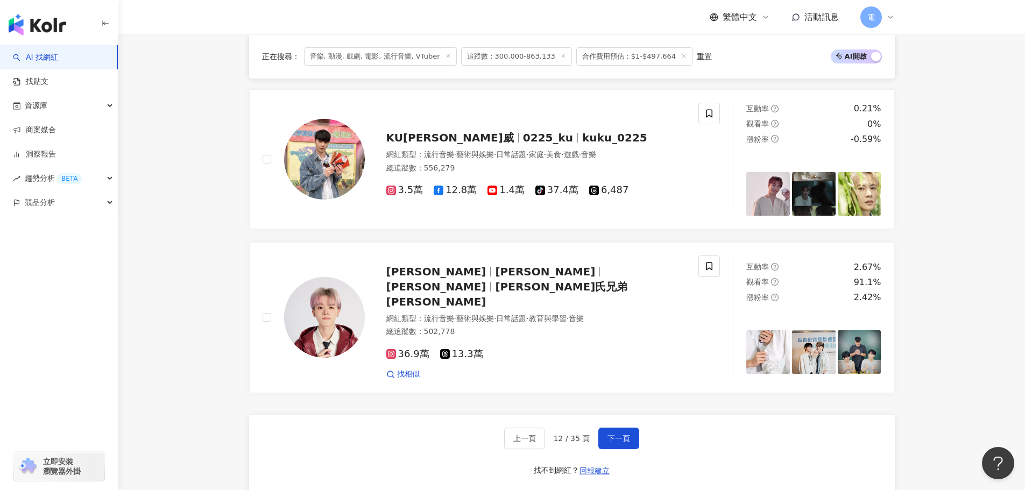
scroll to position [1884, 0]
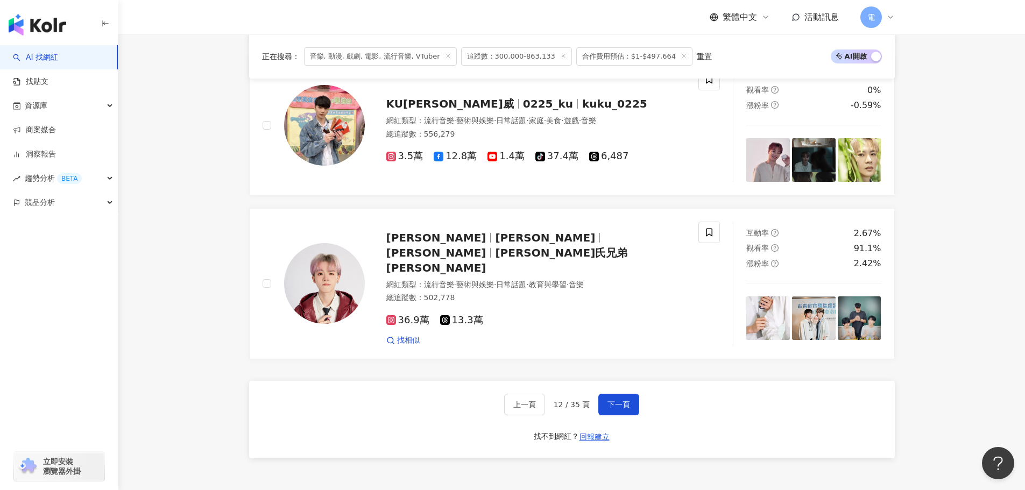
click at [621, 414] on div "上一頁 12 / 35 頁 下一頁 找不到網紅？ 回報建立" at bounding box center [572, 420] width 646 height 78
click at [622, 403] on span "下一頁" at bounding box center [619, 404] width 23 height 9
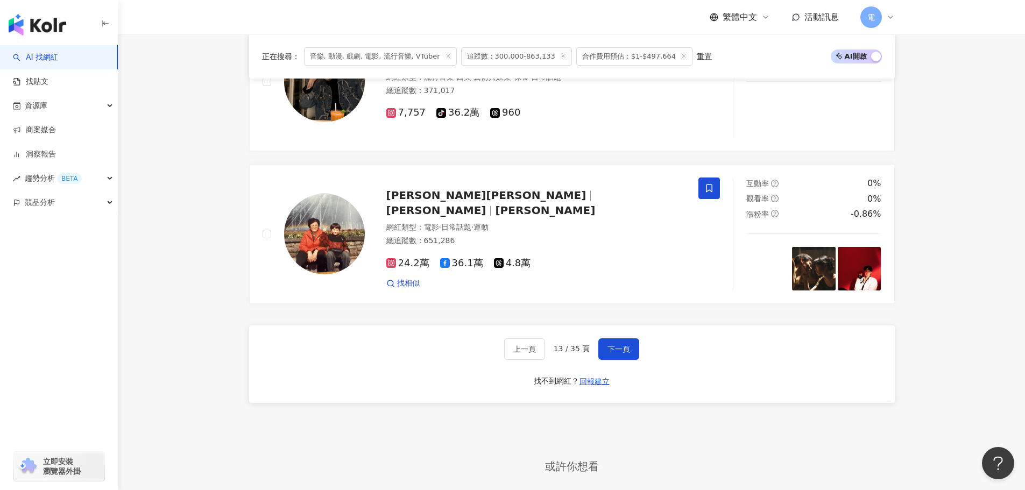
scroll to position [1776, 0]
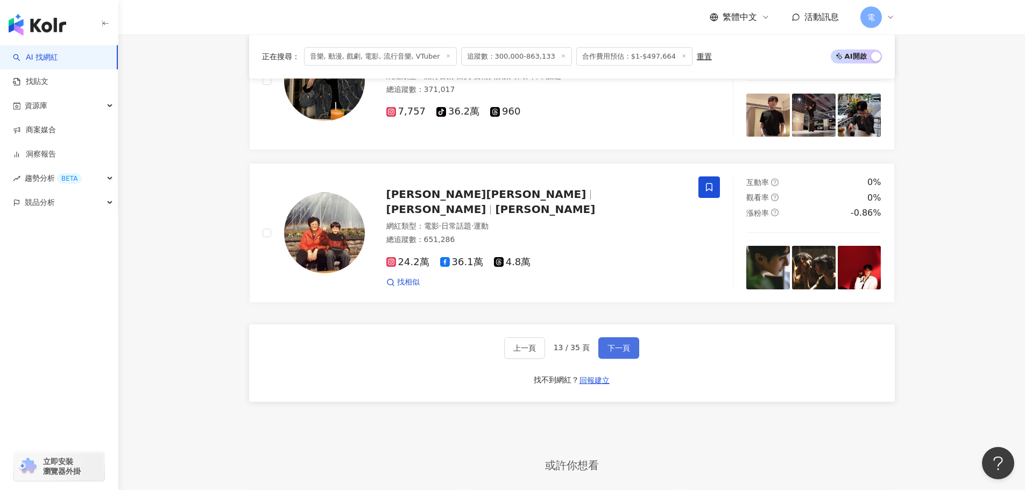
click at [630, 351] on button "下一頁" at bounding box center [618, 348] width 41 height 22
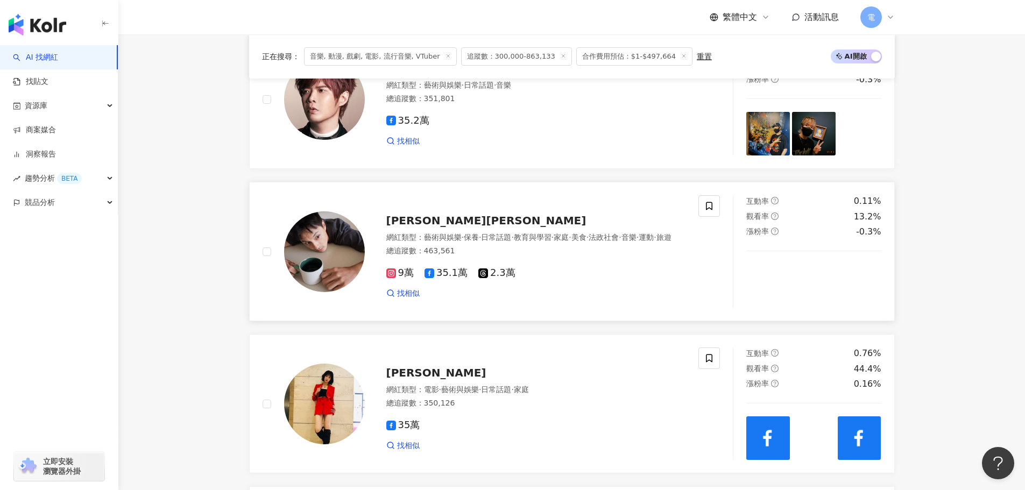
scroll to position [1966, 0]
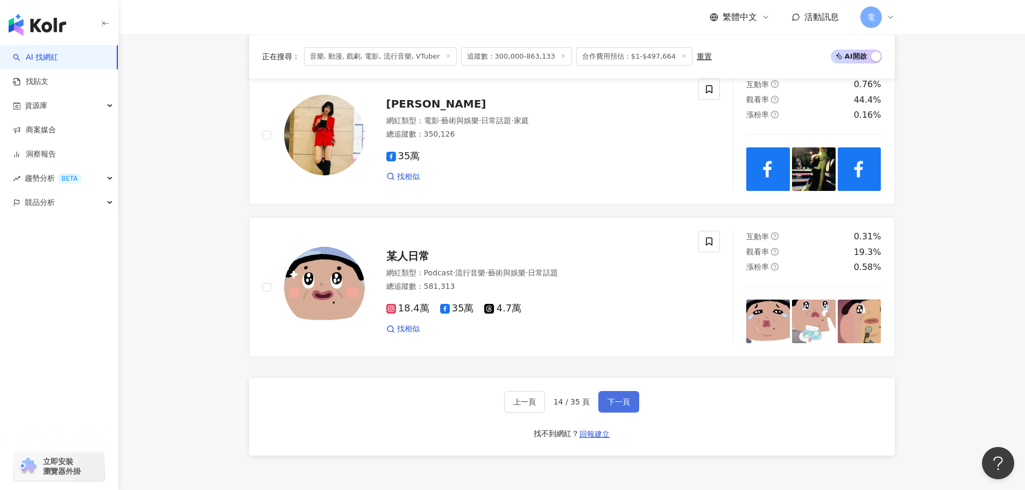
click at [608, 406] on span "下一頁" at bounding box center [619, 402] width 23 height 9
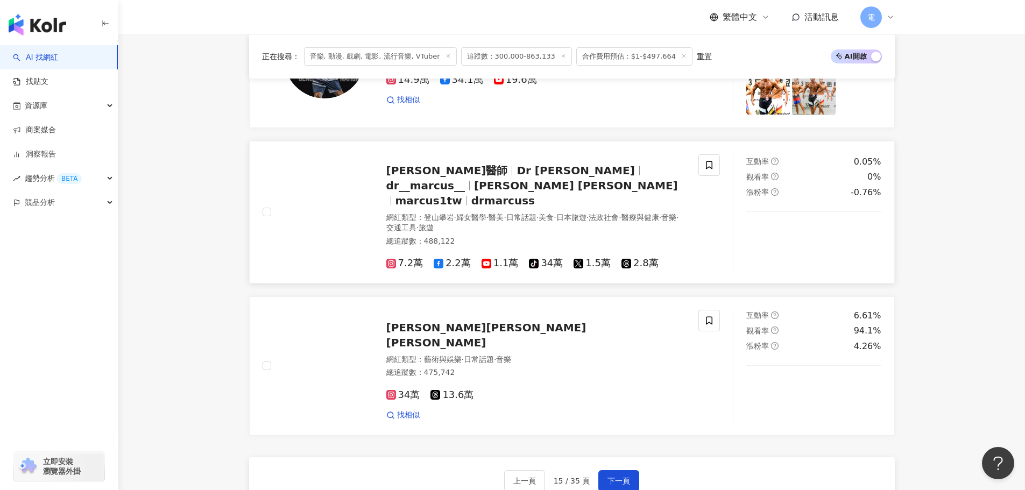
scroll to position [2045, 0]
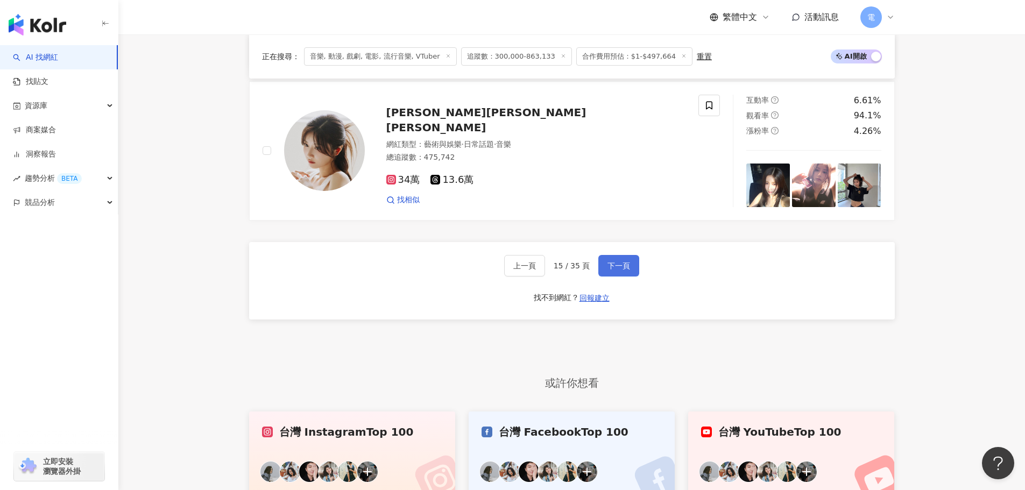
click at [624, 267] on span "下一頁" at bounding box center [619, 266] width 23 height 9
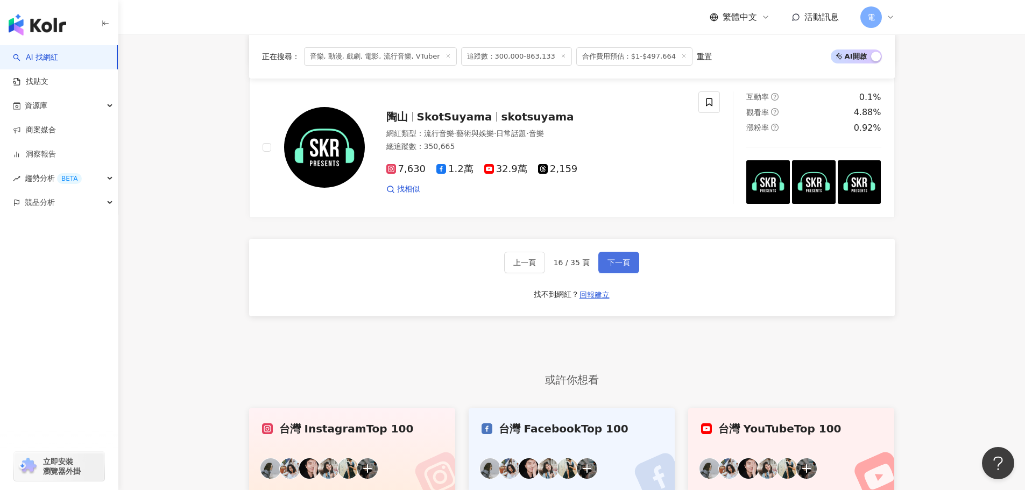
click at [611, 267] on span "下一頁" at bounding box center [619, 262] width 23 height 9
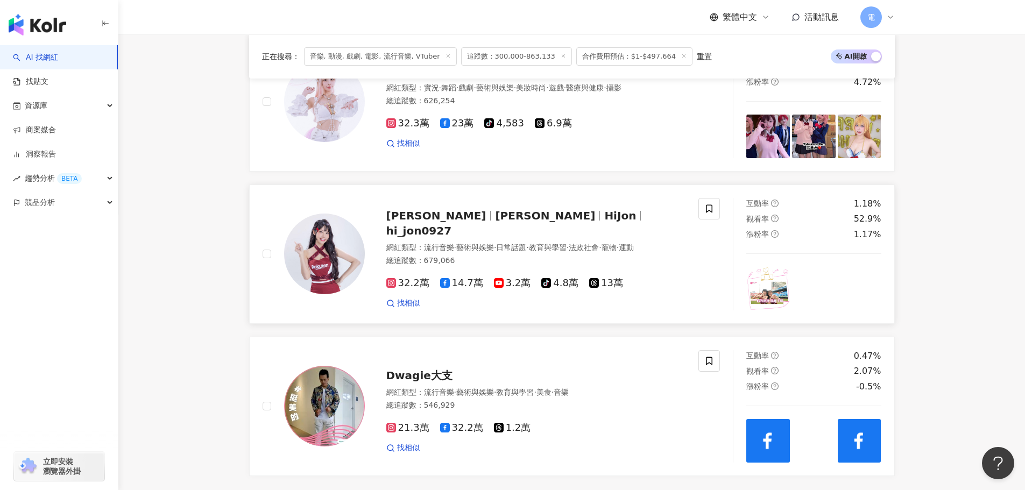
scroll to position [2207, 0]
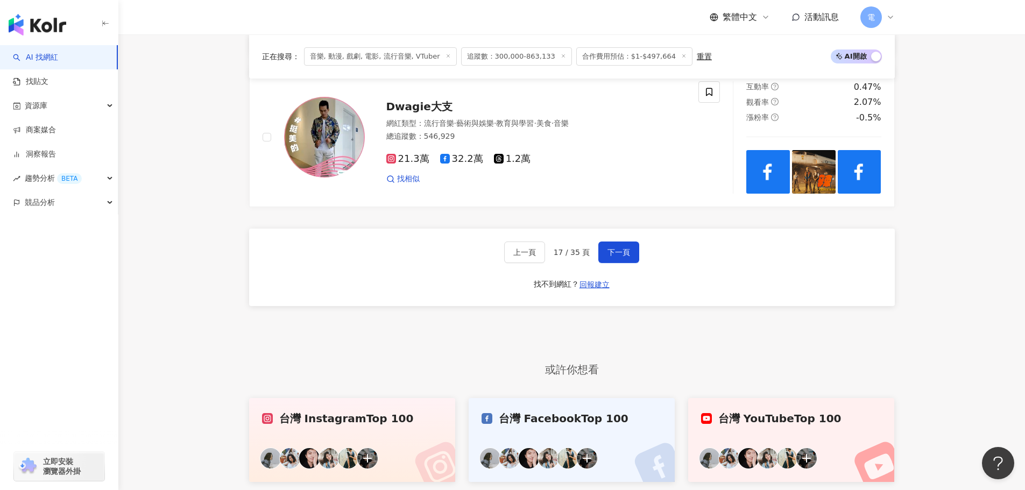
click at [638, 250] on div "上一頁 17 / 35 頁 下一頁 找不到網紅？ 回報建立" at bounding box center [572, 268] width 646 height 78
click at [637, 257] on button "下一頁" at bounding box center [618, 253] width 41 height 22
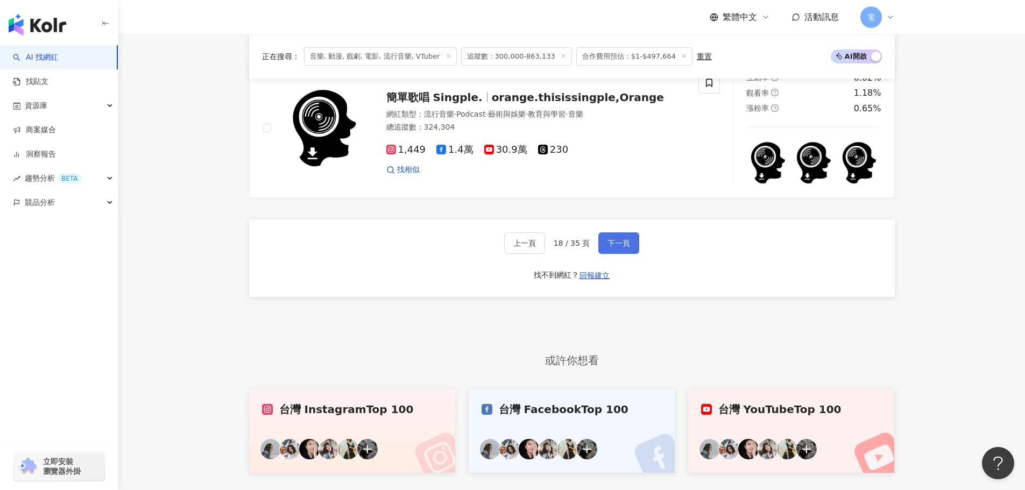
click at [614, 245] on span "下一頁" at bounding box center [619, 243] width 23 height 9
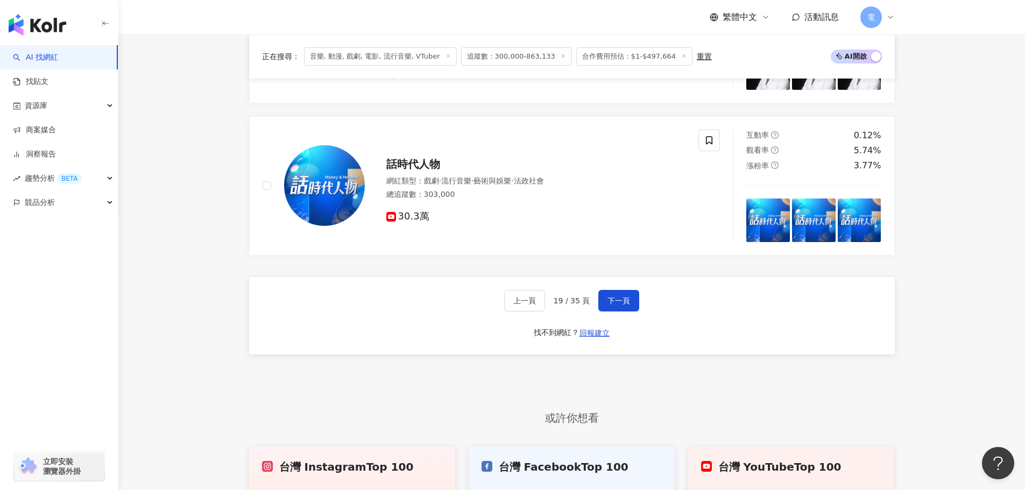
scroll to position [1991, 0]
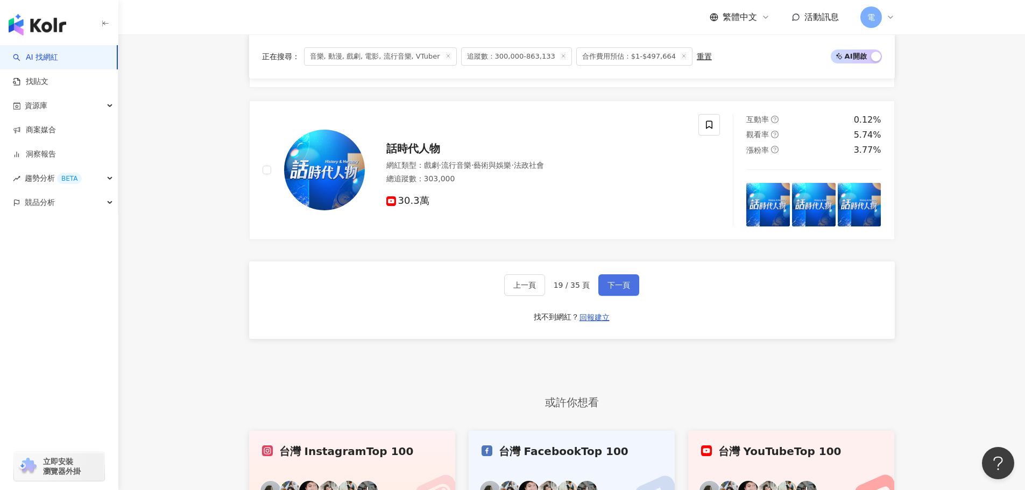
click at [598, 296] on button "下一頁" at bounding box center [618, 285] width 41 height 22
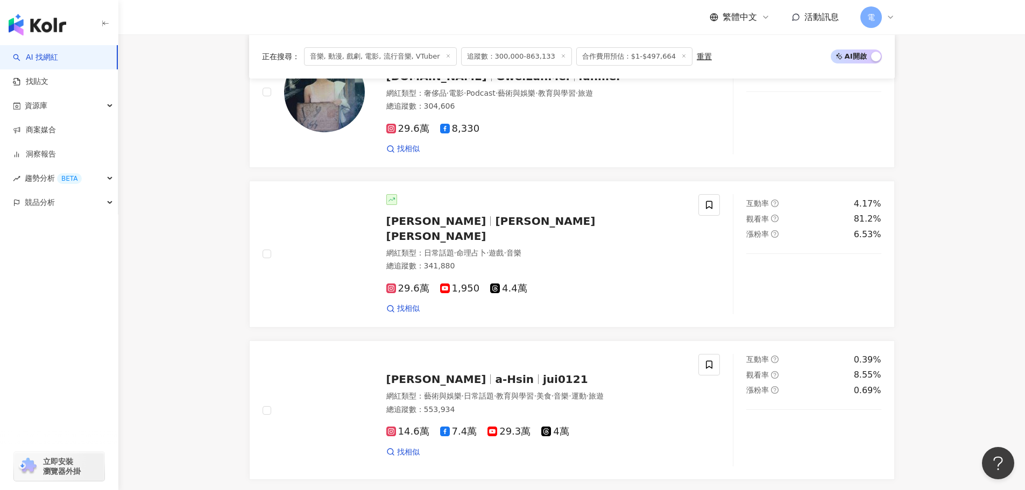
scroll to position [1892, 0]
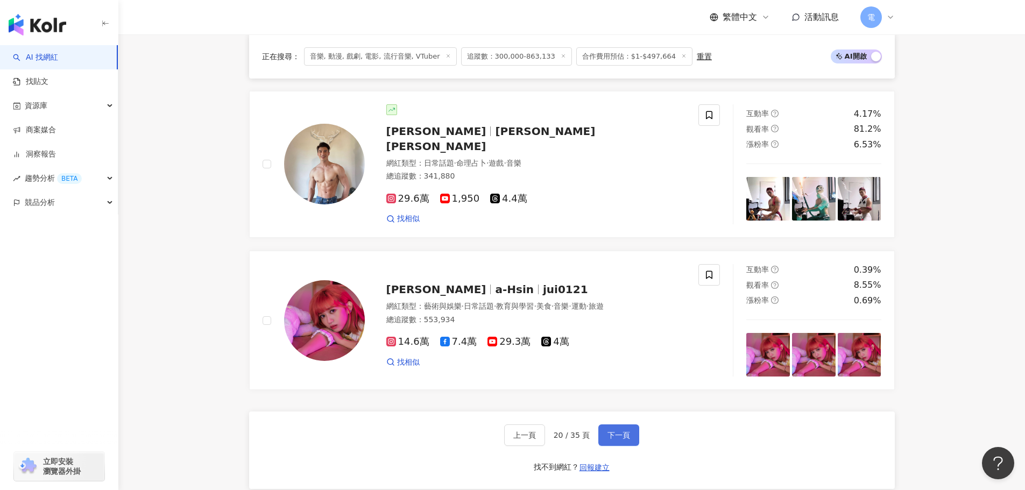
click at [627, 431] on span "下一頁" at bounding box center [619, 435] width 23 height 9
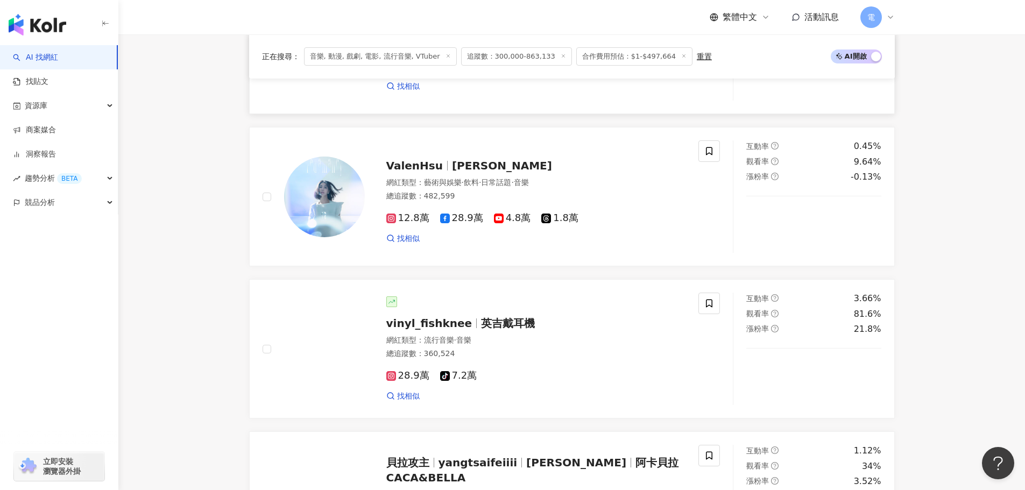
scroll to position [700, 0]
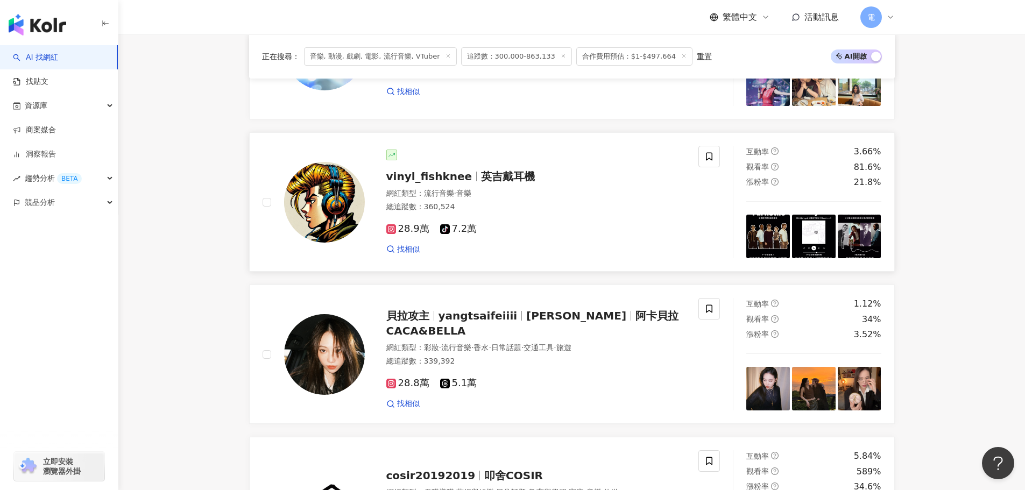
scroll to position [807, 0]
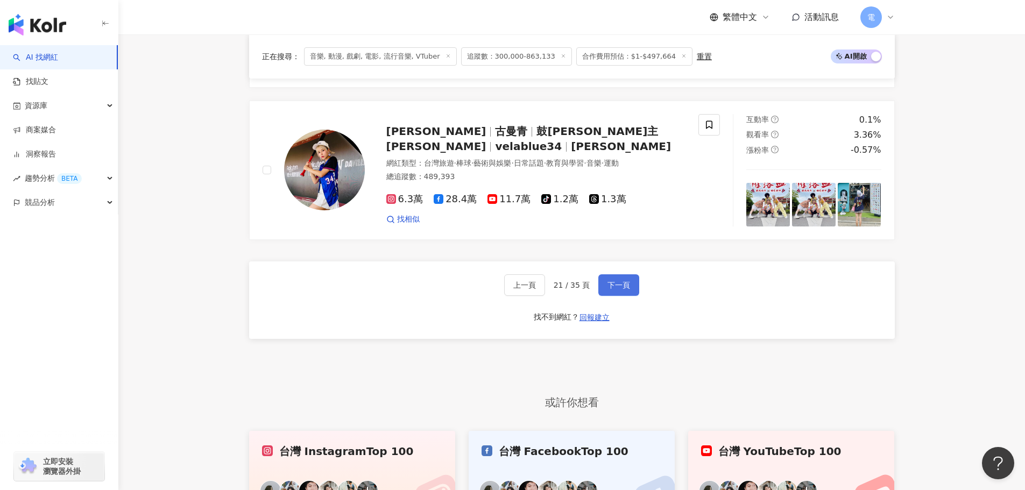
click at [631, 289] on button "下一頁" at bounding box center [618, 285] width 41 height 22
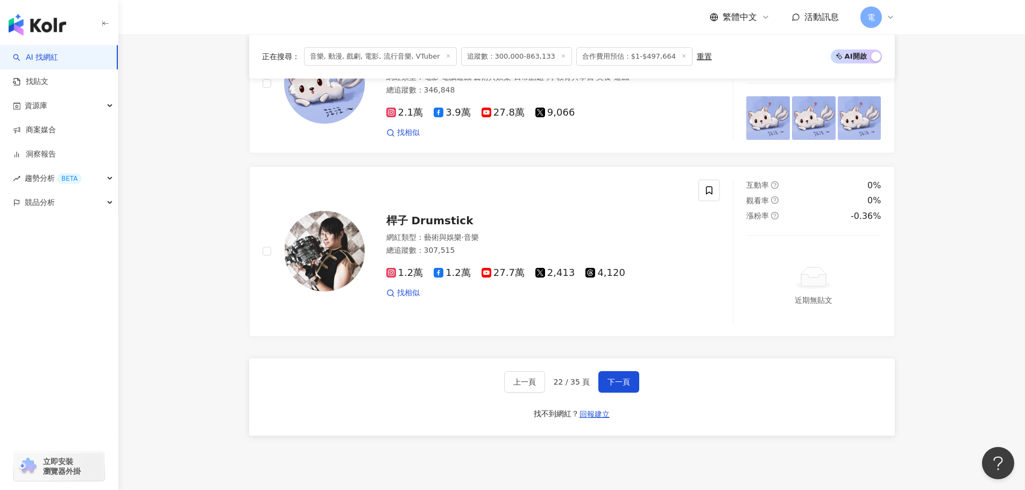
scroll to position [2045, 0]
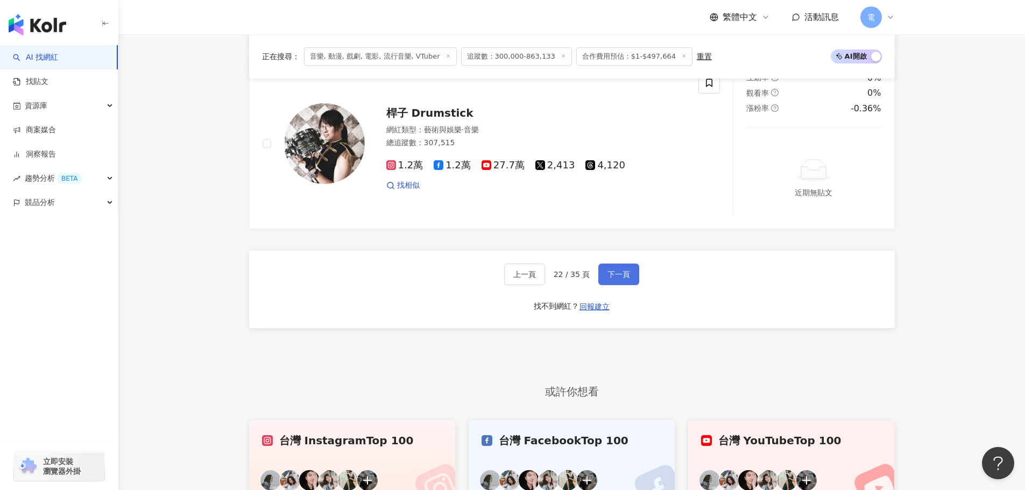
click at [603, 285] on button "下一頁" at bounding box center [618, 275] width 41 height 22
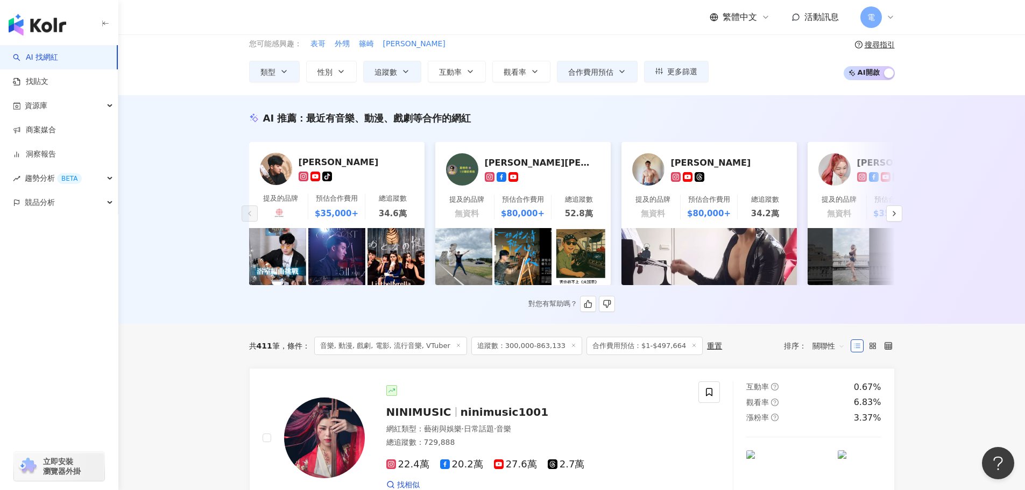
scroll to position [269, 0]
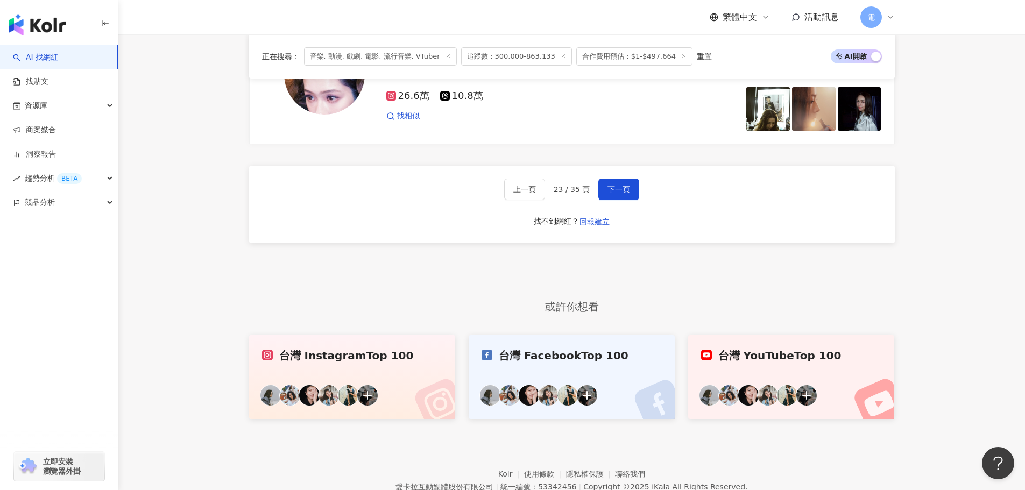
scroll to position [2144, 0]
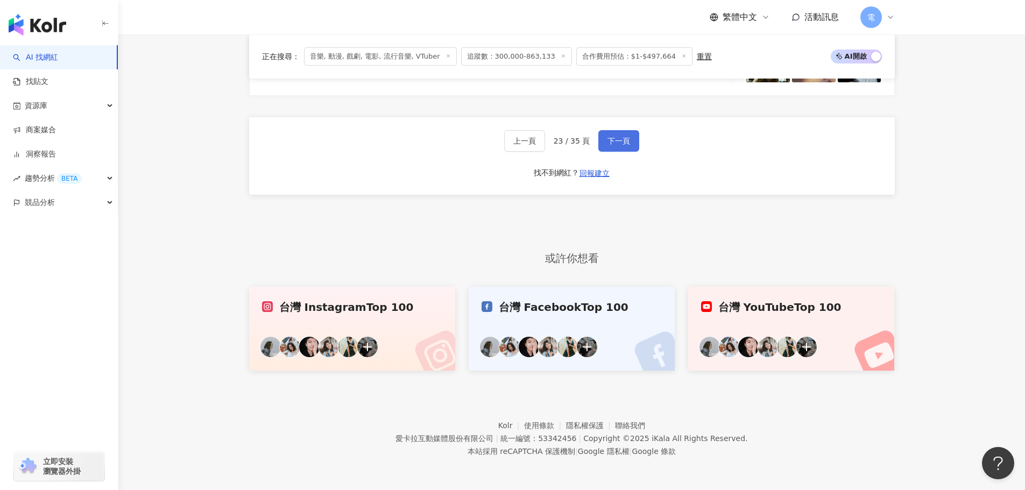
click at [620, 144] on span "下一頁" at bounding box center [619, 141] width 23 height 9
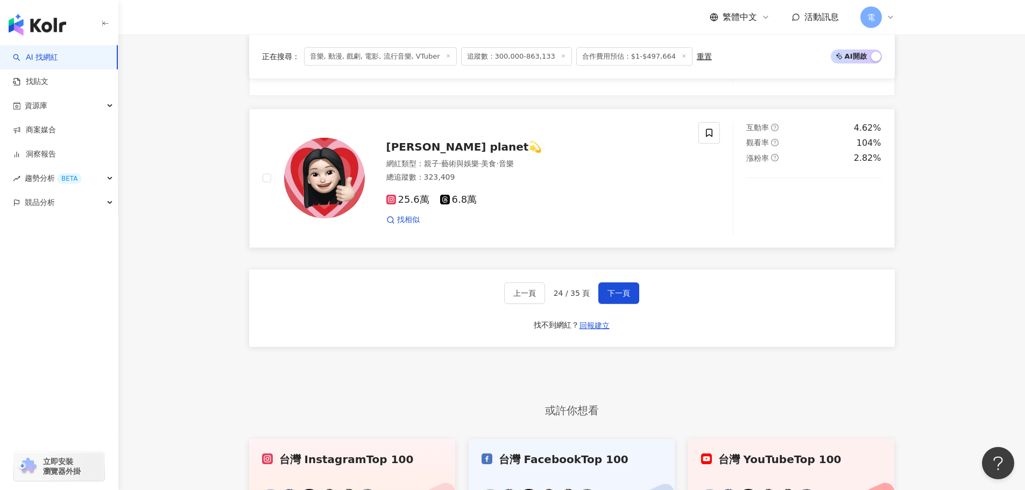
scroll to position [2045, 0]
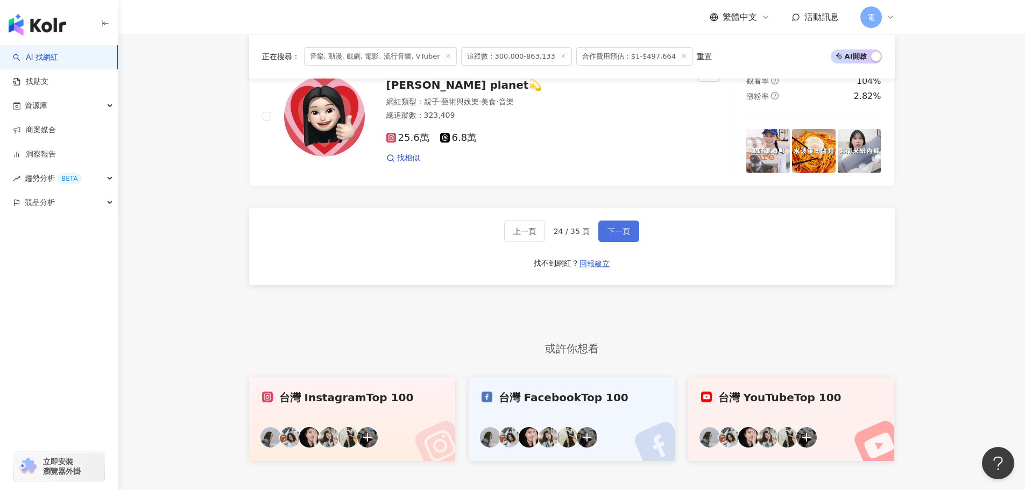
click at [607, 242] on button "下一頁" at bounding box center [618, 232] width 41 height 22
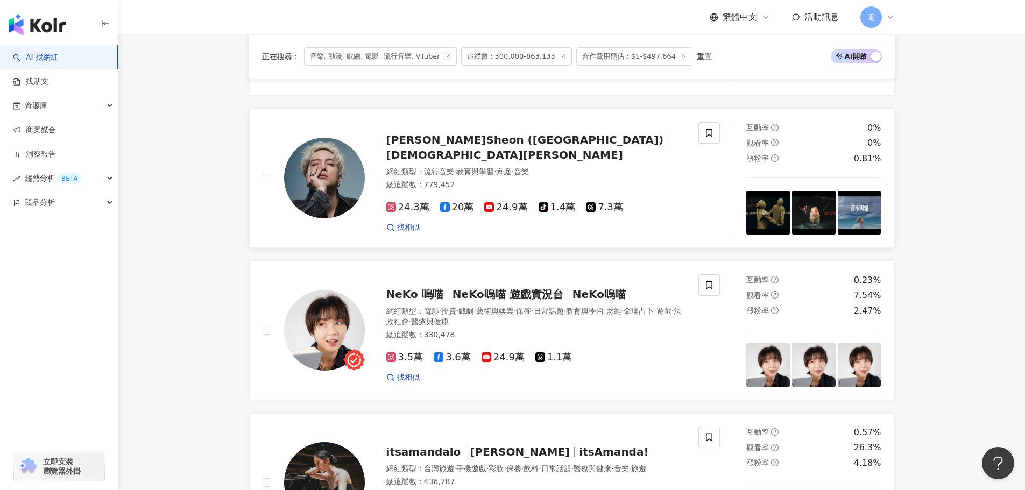
scroll to position [1453, 0]
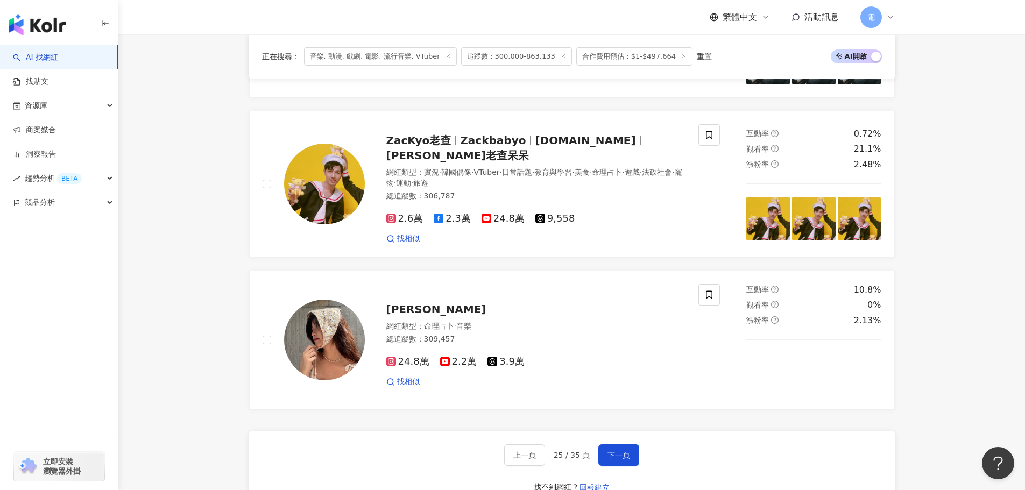
scroll to position [2045, 0]
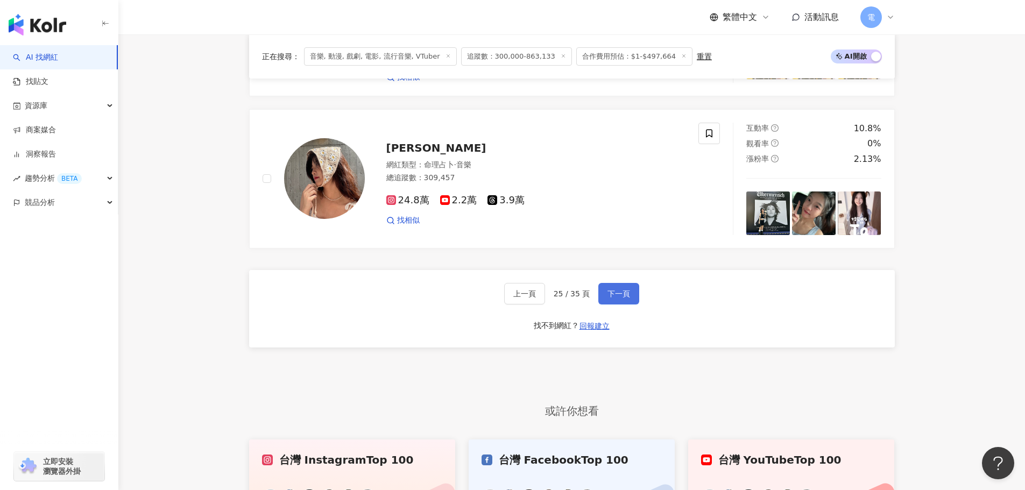
click at [628, 283] on button "下一頁" at bounding box center [618, 294] width 41 height 22
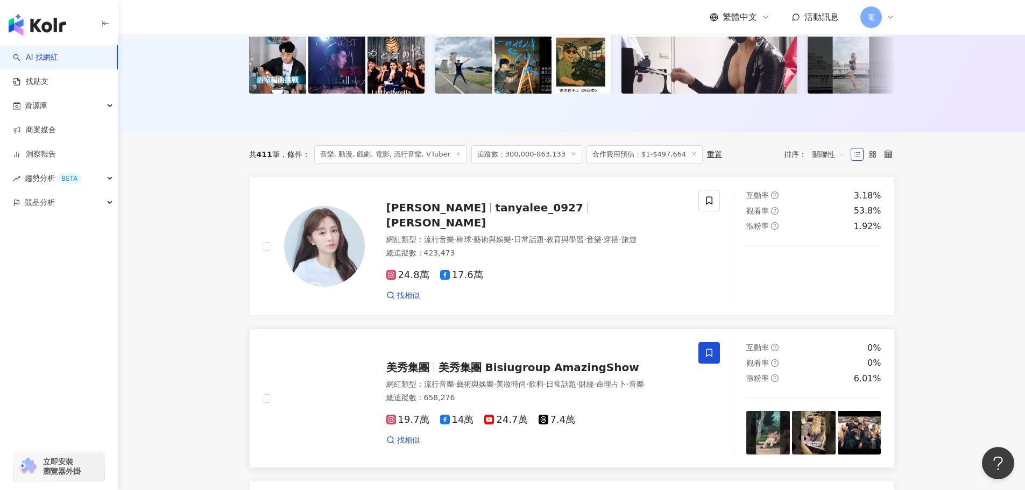
scroll to position [239, 0]
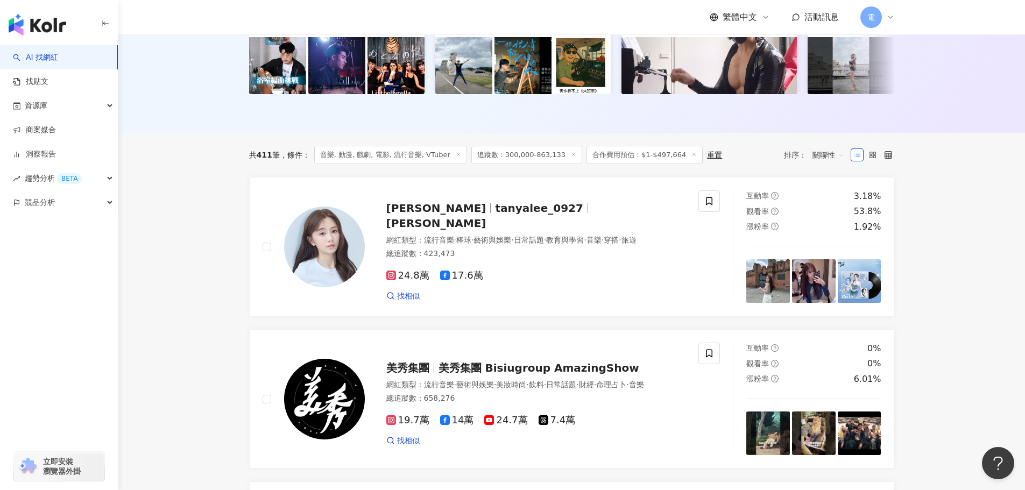
click at [535, 177] on div "共 411 筆 條件 ： 音樂, 動漫, 戲劇, 電影, 流行音樂, VTuber 追蹤數：300,000-863,133 合作費用預估：$1-$497,66…" at bounding box center [572, 155] width 646 height 44
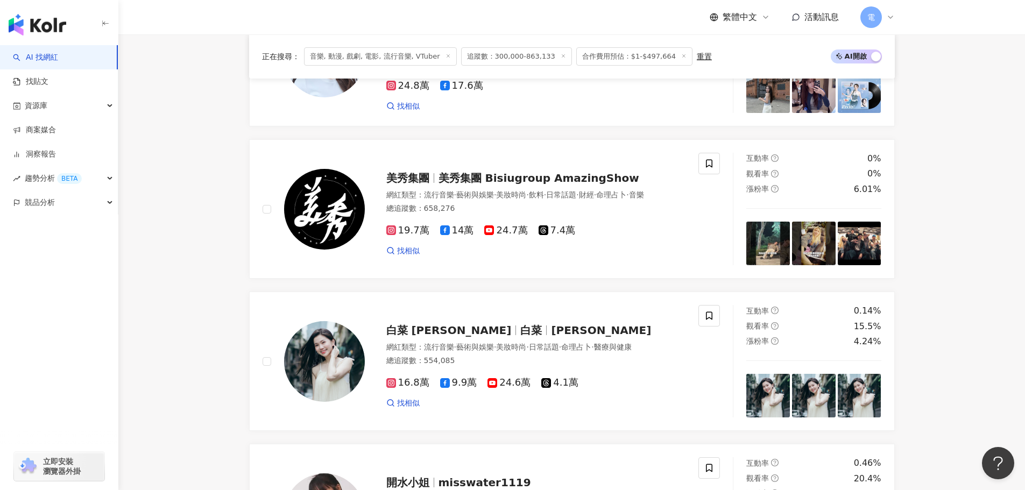
scroll to position [508, 0]
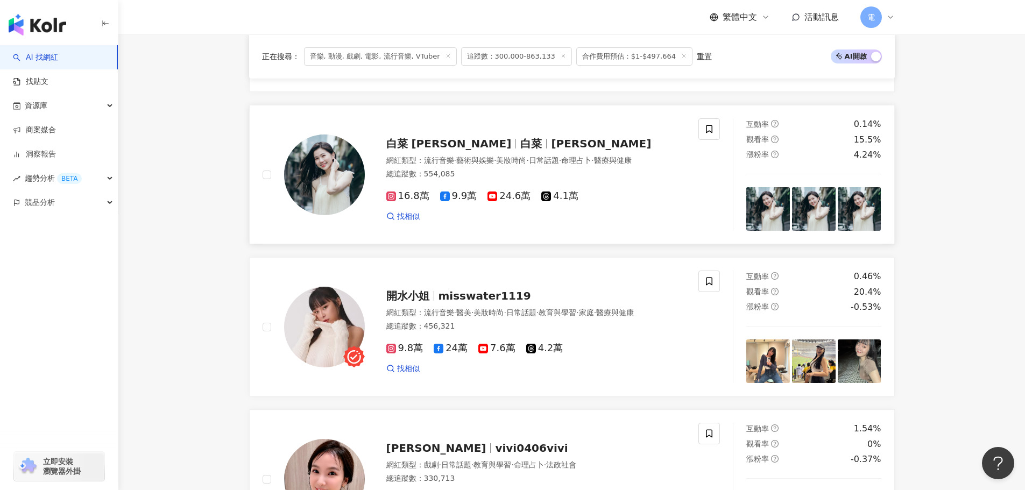
scroll to position [670, 0]
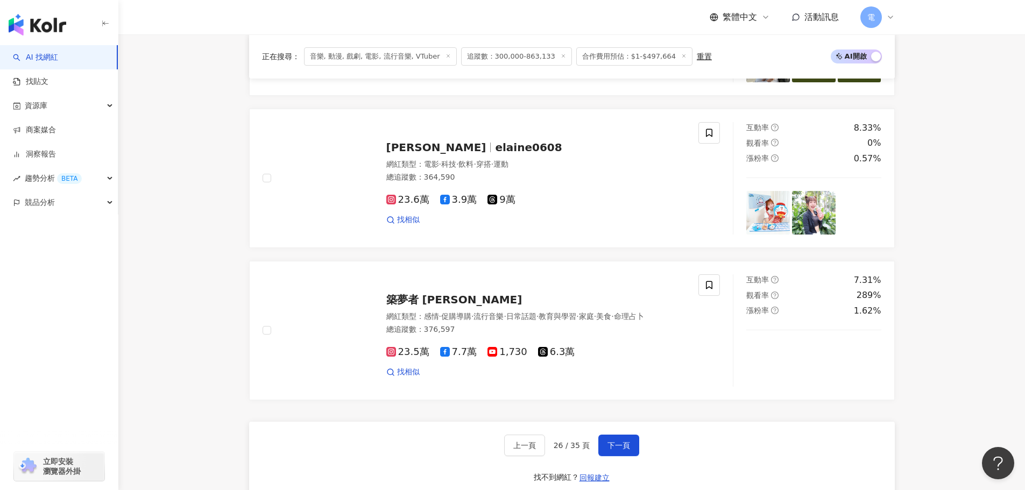
scroll to position [1961, 0]
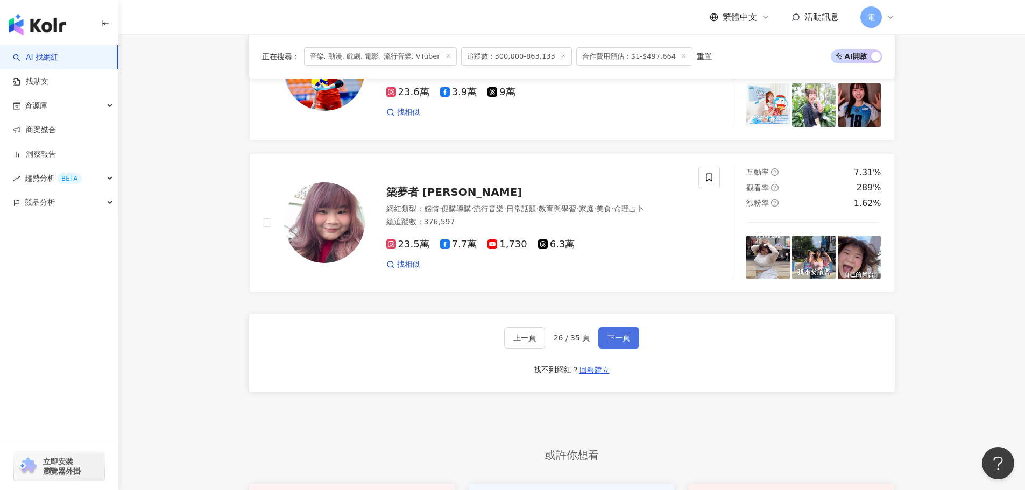
click at [614, 342] on span "下一頁" at bounding box center [619, 338] width 23 height 9
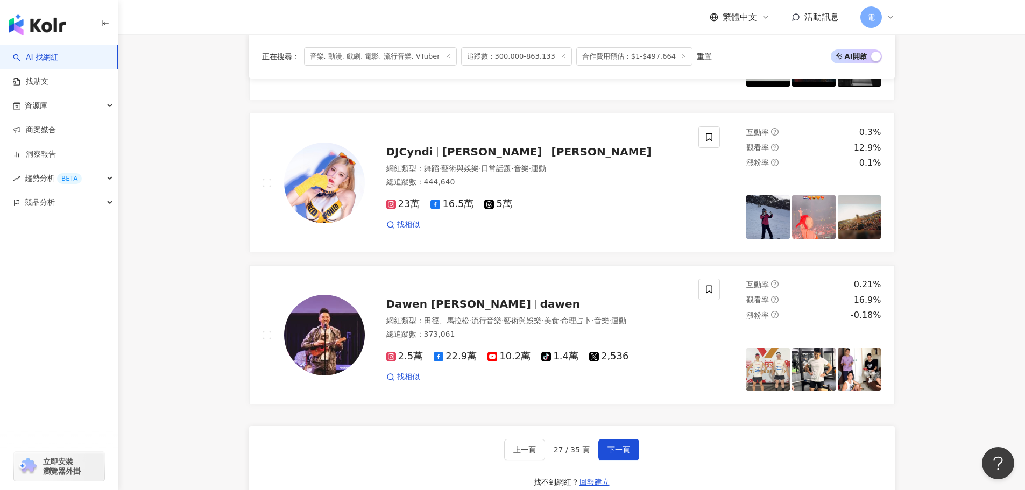
scroll to position [1885, 0]
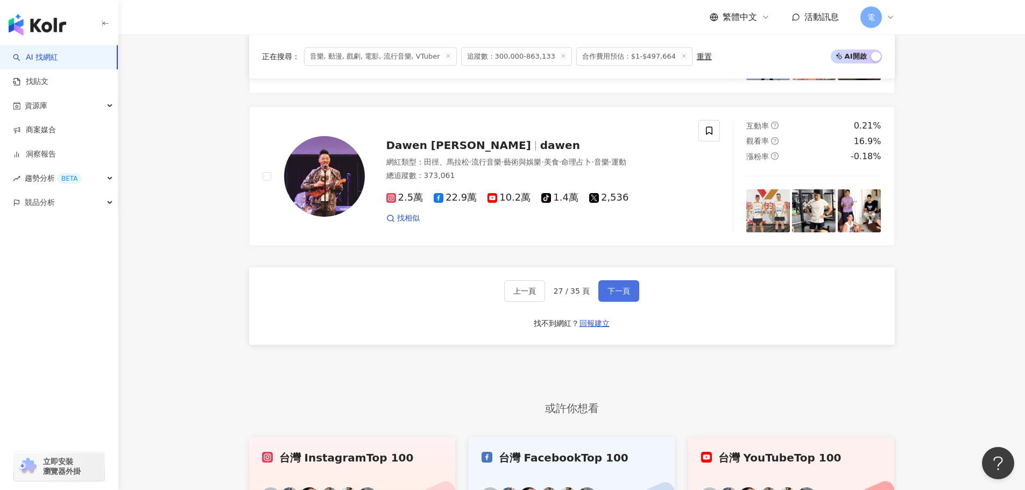
click at [623, 290] on span "下一頁" at bounding box center [619, 291] width 23 height 9
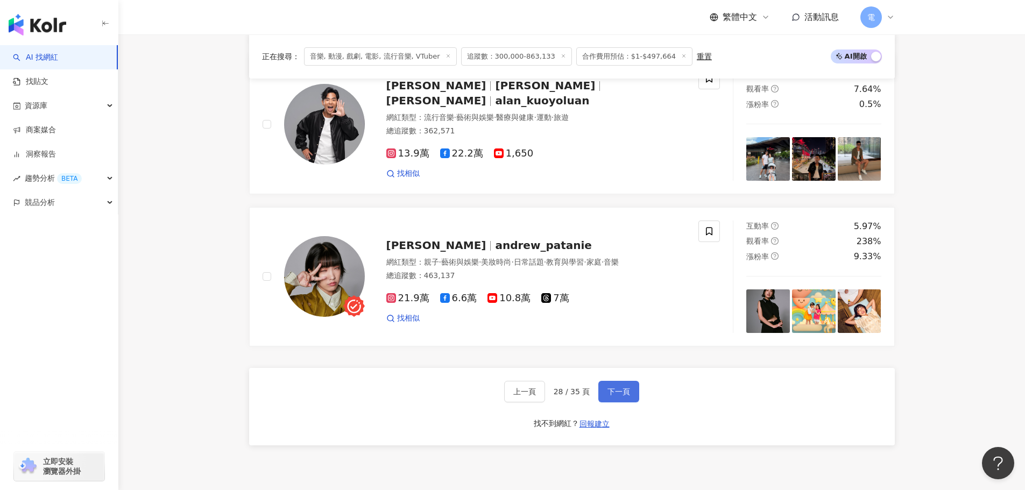
click at [625, 396] on span "下一頁" at bounding box center [619, 392] width 23 height 9
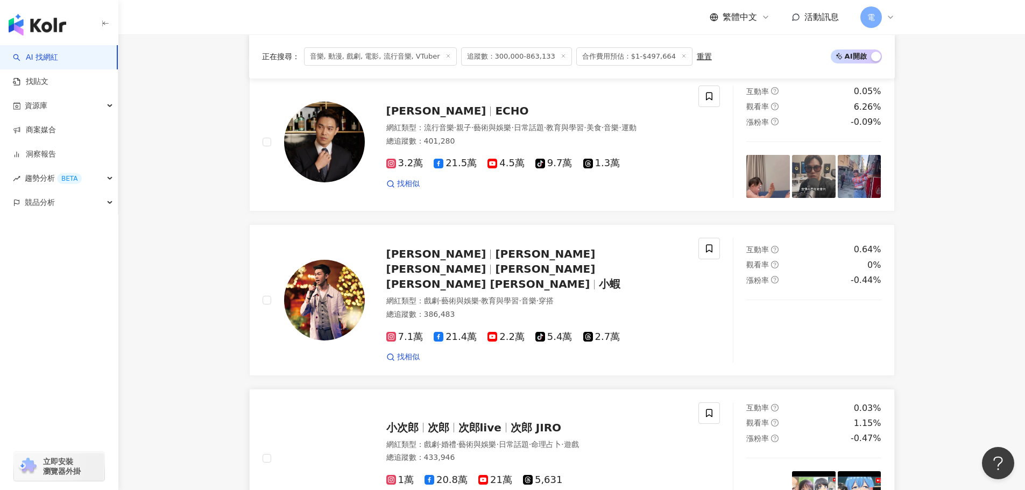
scroll to position [1454, 0]
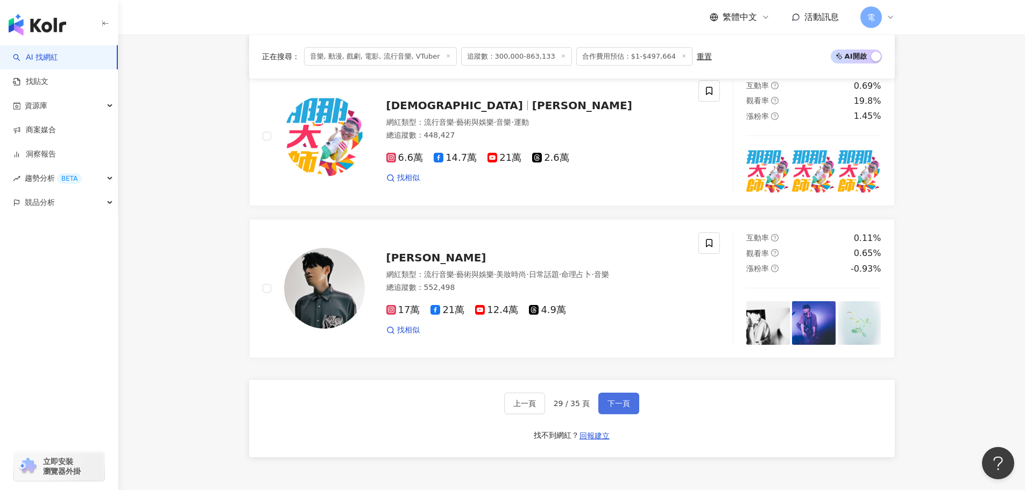
click at [610, 402] on span "下一頁" at bounding box center [619, 403] width 23 height 9
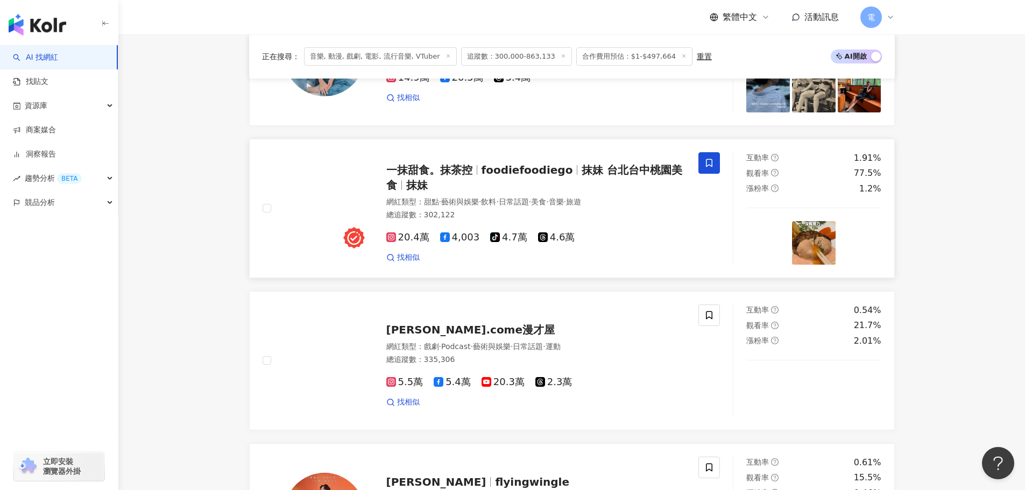
scroll to position [1399, 0]
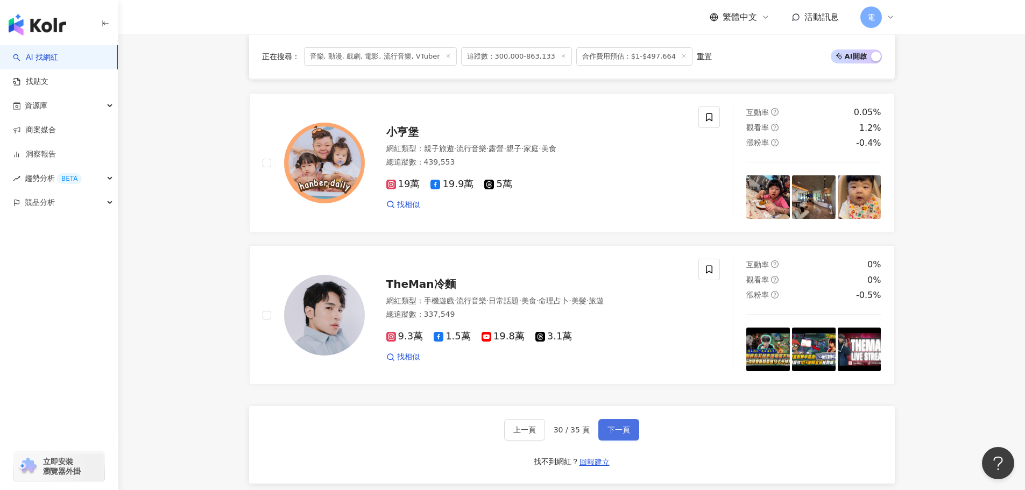
click at [629, 431] on button "下一頁" at bounding box center [618, 430] width 41 height 22
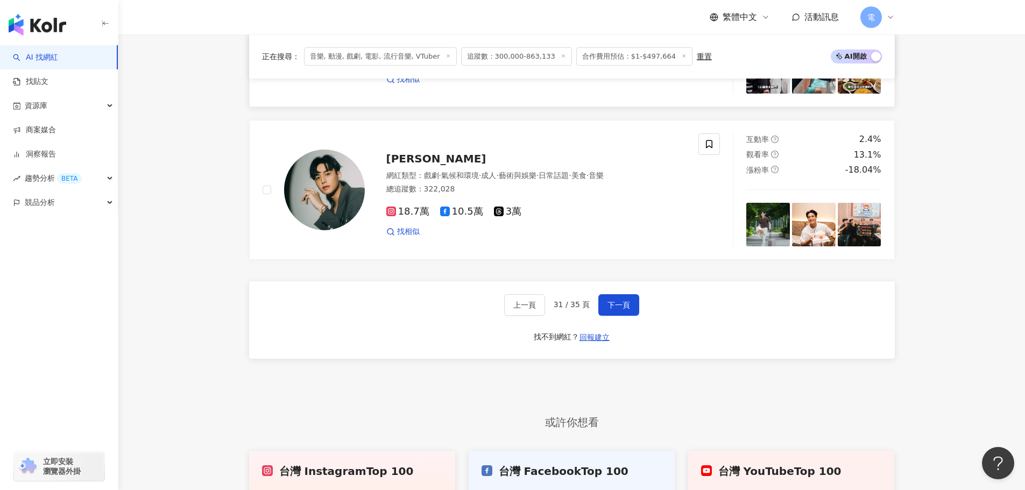
scroll to position [1991, 0]
click at [620, 300] on span "下一頁" at bounding box center [619, 304] width 23 height 9
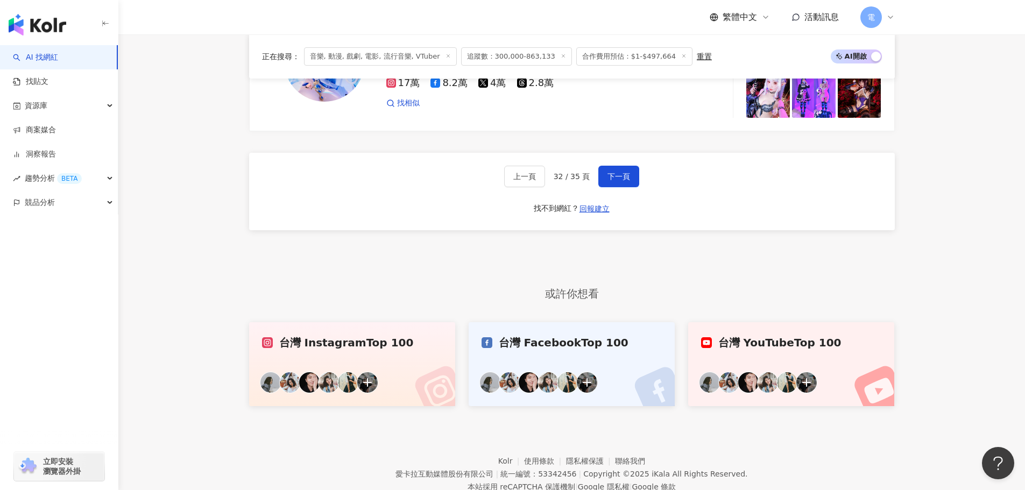
scroll to position [2175, 0]
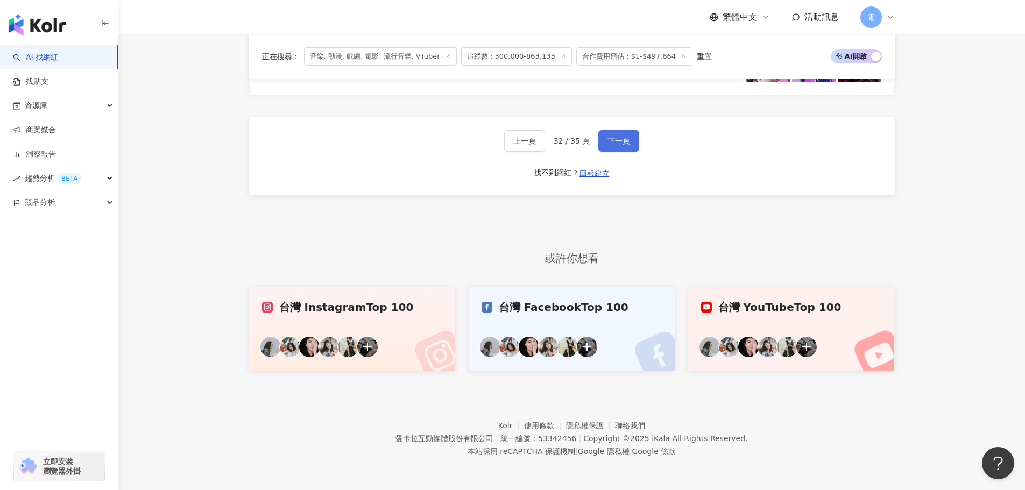
click at [612, 147] on button "下一頁" at bounding box center [618, 141] width 41 height 22
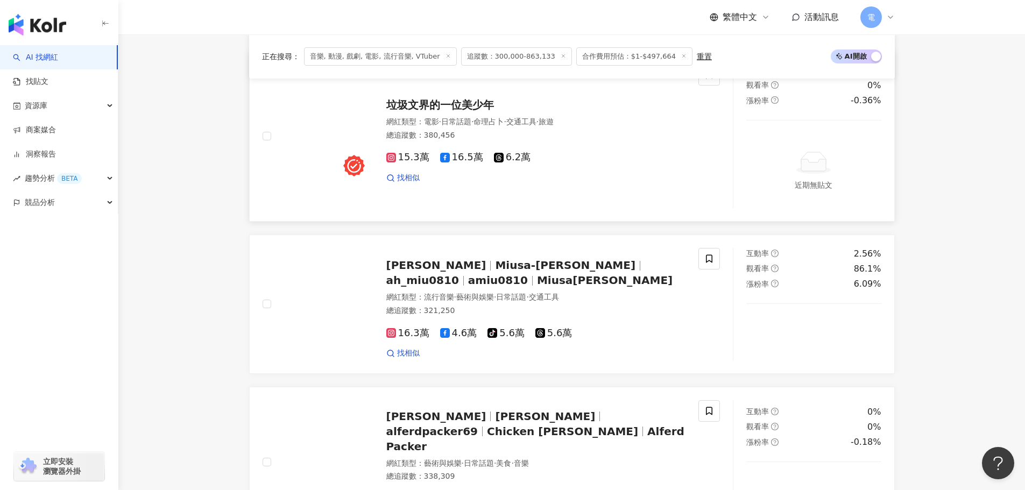
scroll to position [1267, 0]
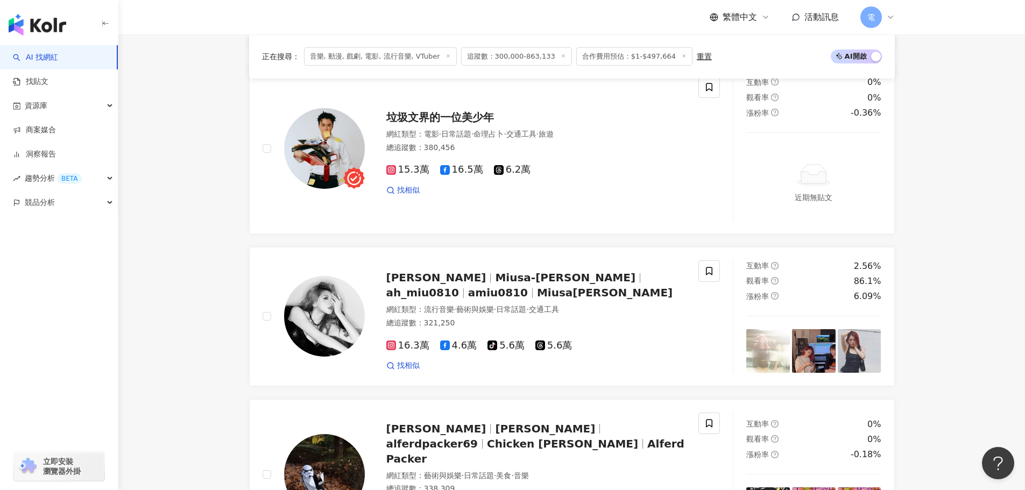
click at [938, 211] on main "不分平台 台灣 搜尋 您可能感興趣： 表哥 外甥 篠崎 恩希俊 類型 性別 追蹤數 互動率 觀看率 合作費用預估 更多篩選 ****** - ****** 不…" at bounding box center [571, 25] width 907 height 2515
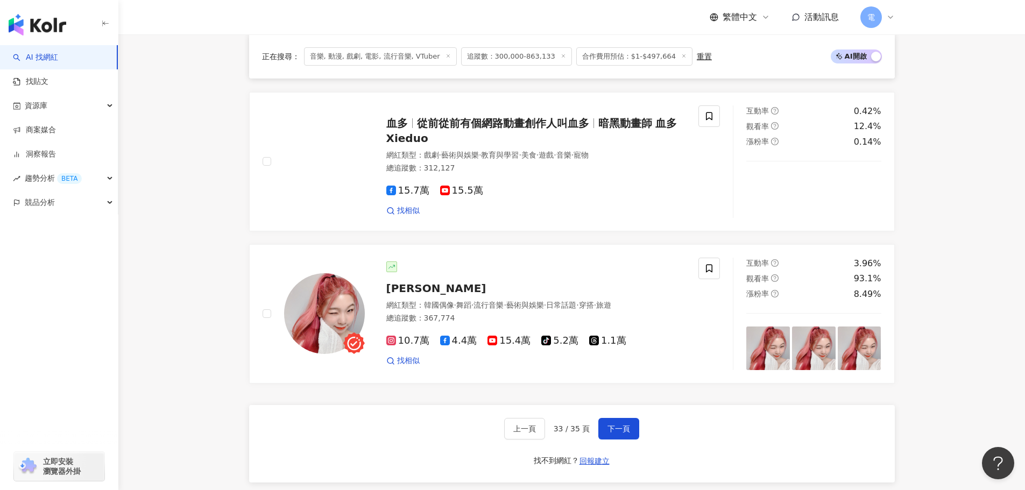
scroll to position [2020, 0]
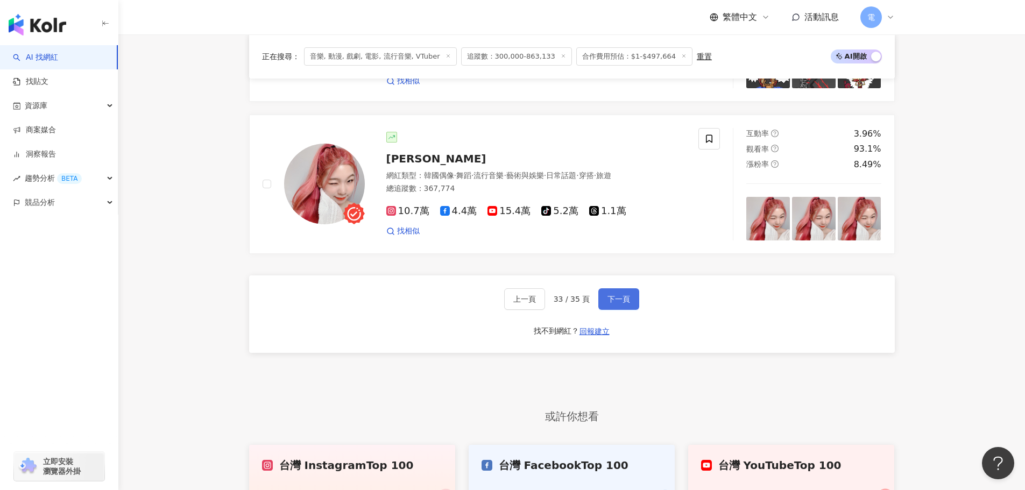
click at [617, 310] on button "下一頁" at bounding box center [618, 299] width 41 height 22
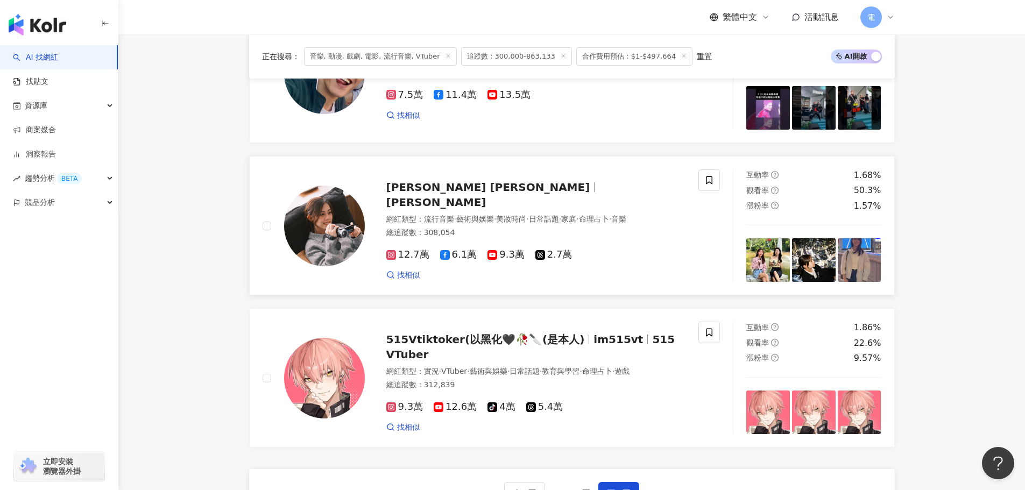
scroll to position [1938, 0]
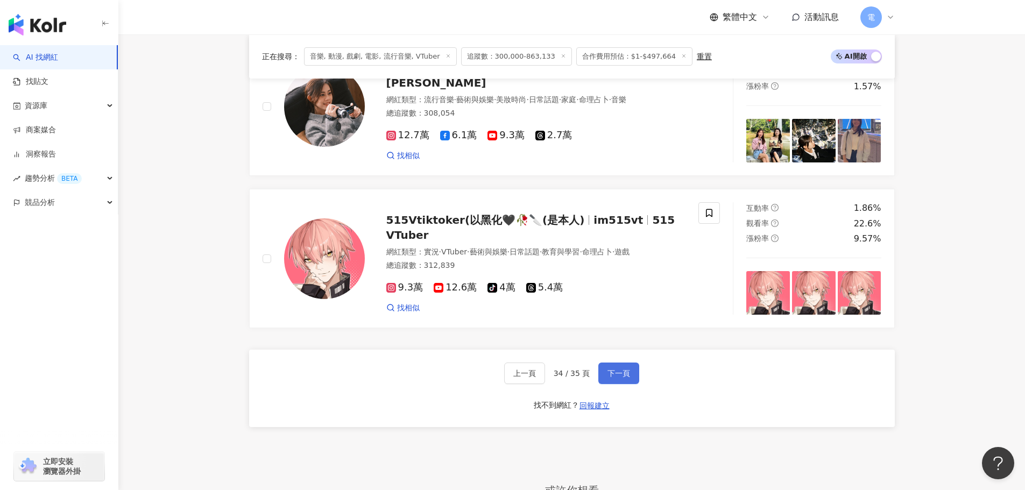
click at [629, 373] on button "下一頁" at bounding box center [618, 374] width 41 height 22
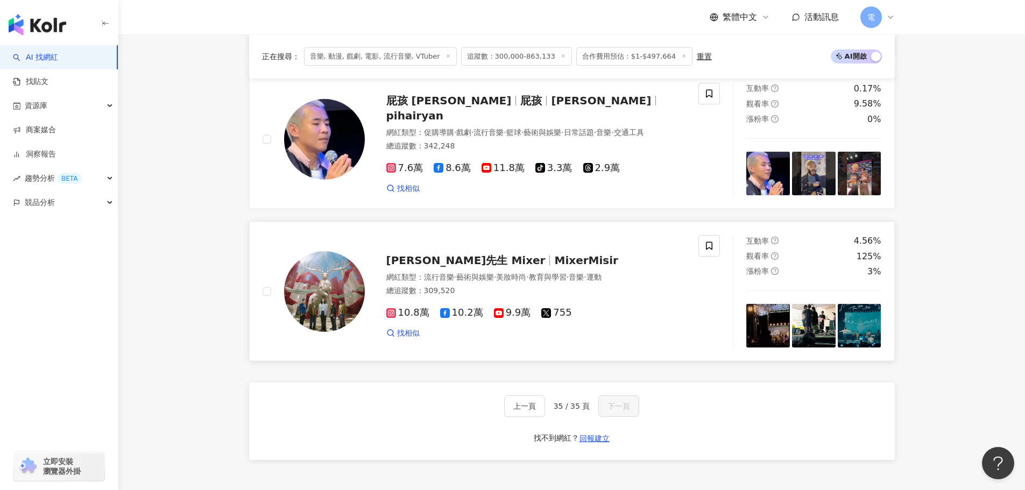
scroll to position [436, 0]
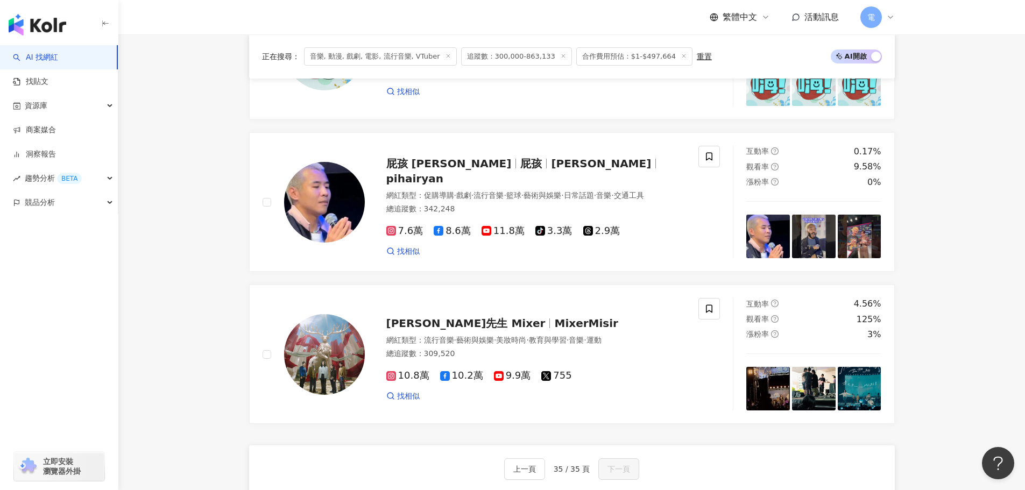
click at [503, 284] on div "嗨！營業中 網紅類型 ： 戲劇 · 藝術與娛樂 · 日常話題 · 教育與學習 · 美食 · 運動 · 旅遊 總追蹤數 ： 326,251 6.6萬 11萬 1…" at bounding box center [572, 202] width 646 height 444
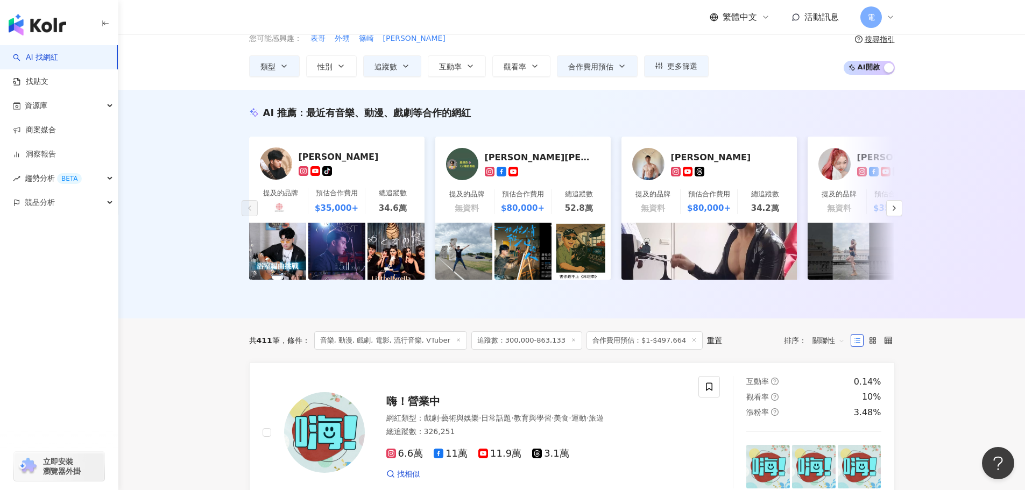
scroll to position [0, 0]
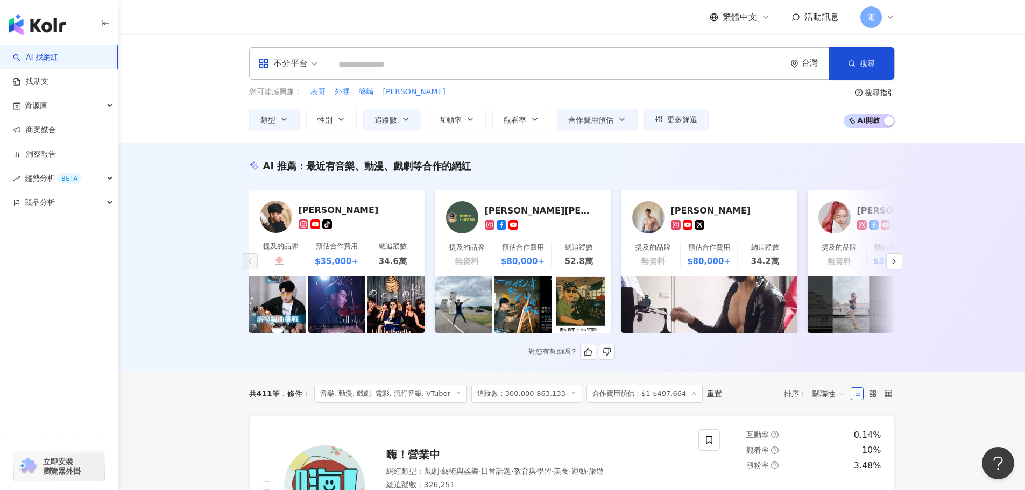
click at [596, 170] on div "AI 推薦 ： 最近有音樂、動漫、戲劇等合作的網紅" at bounding box center [572, 165] width 646 height 13
click at [599, 165] on div "AI 推薦 ： 最近有音樂、動漫、戲劇等合作的網紅" at bounding box center [572, 165] width 646 height 13
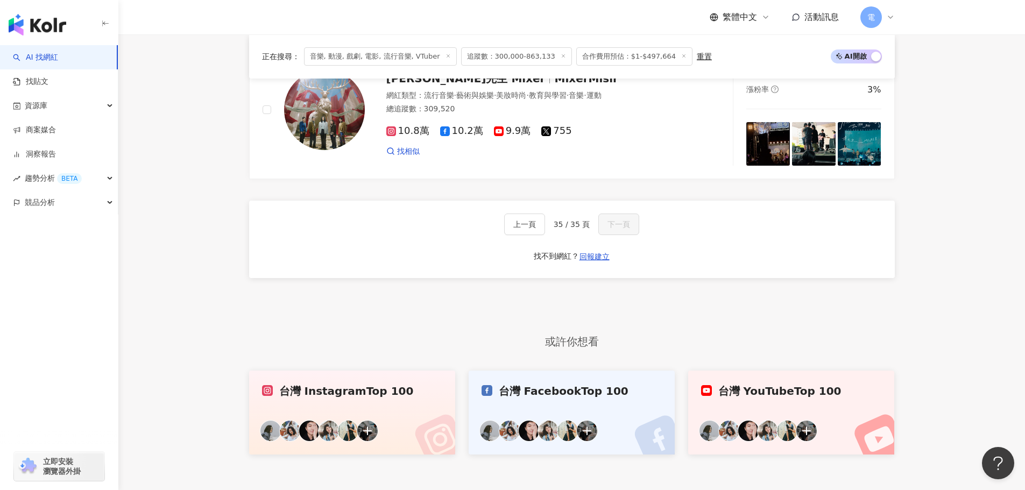
scroll to position [700, 0]
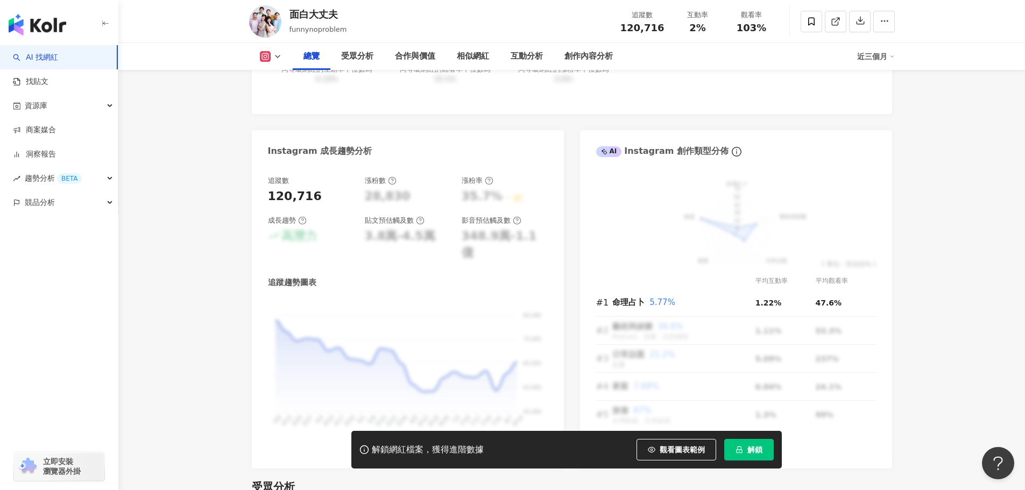
scroll to position [592, 0]
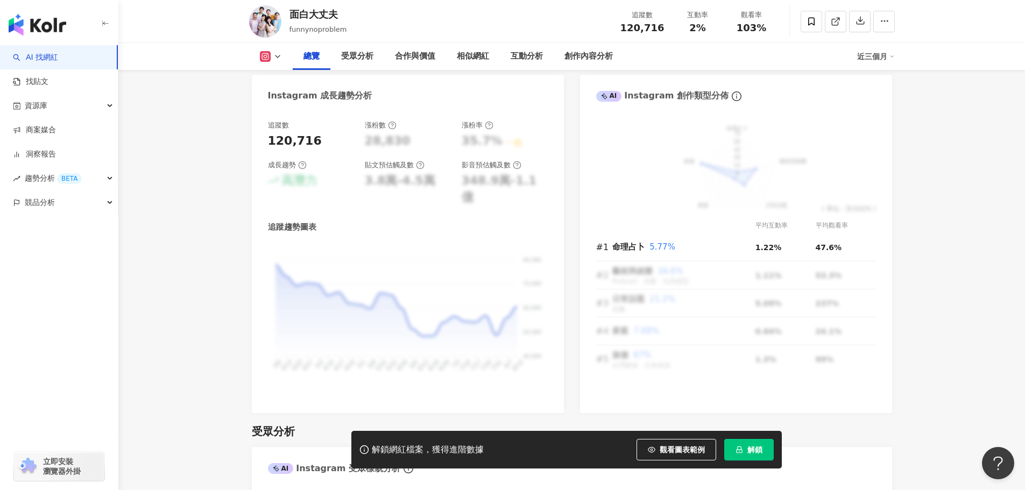
click at [757, 448] on span "解鎖" at bounding box center [755, 450] width 15 height 9
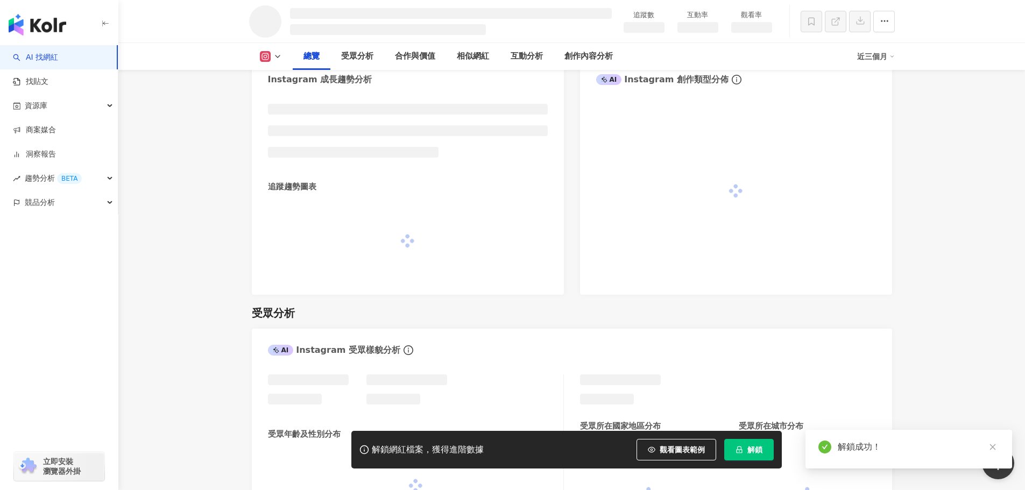
scroll to position [578, 0]
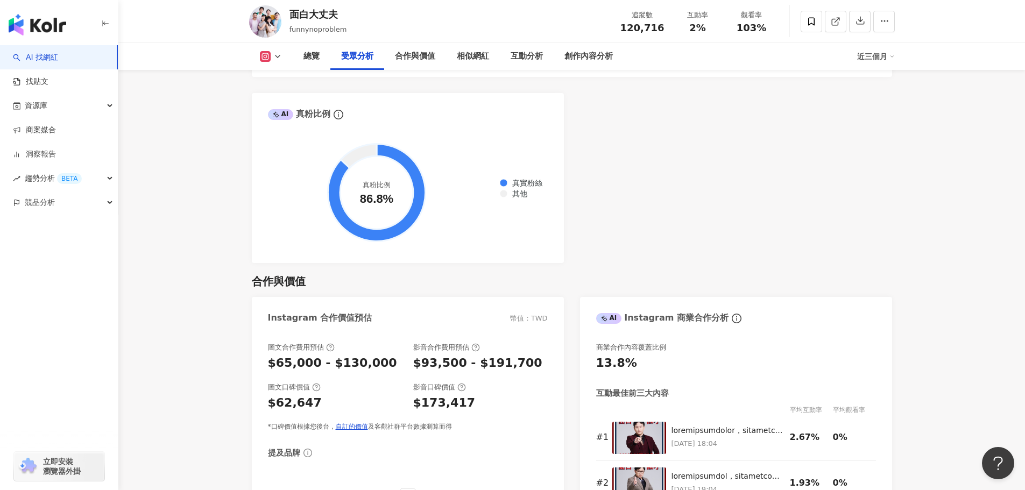
scroll to position [1399, 0]
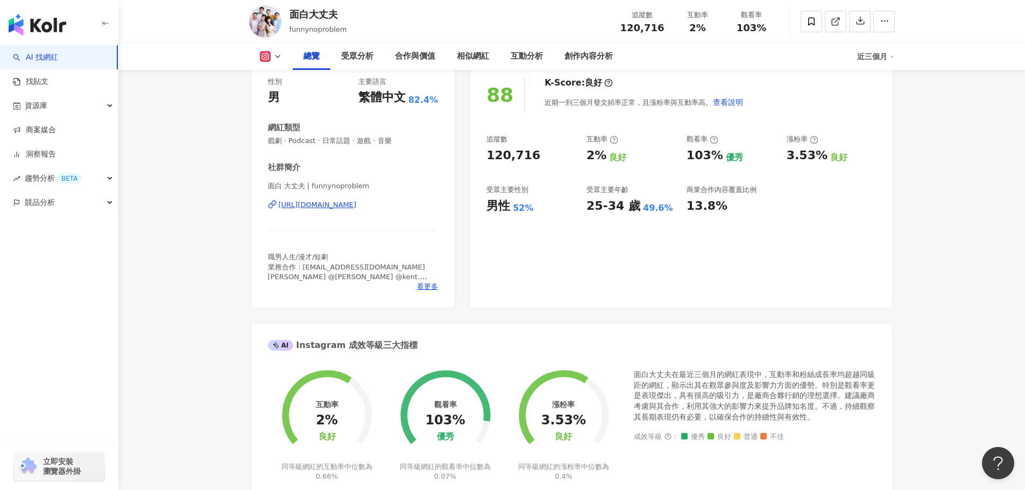
scroll to position [0, 0]
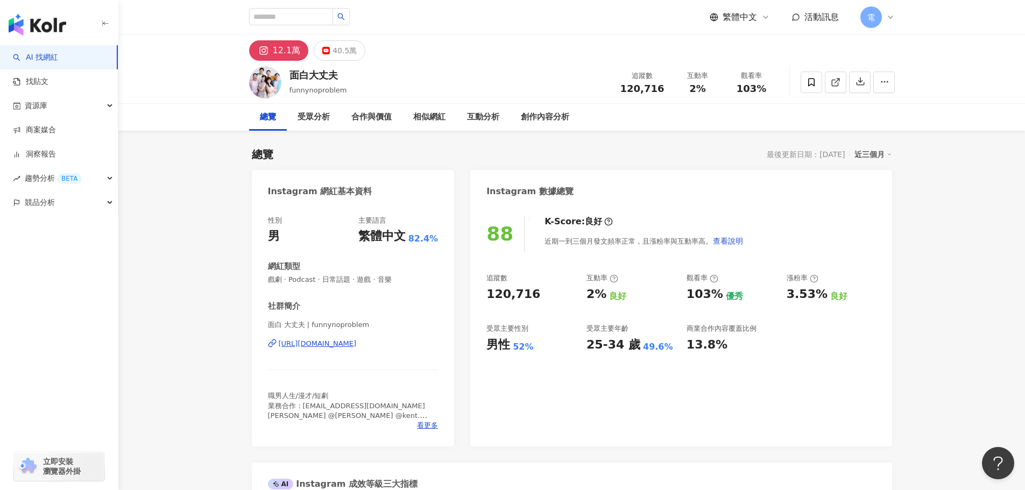
click at [293, 75] on div "面白大丈夫" at bounding box center [319, 74] width 58 height 13
drag, startPoint x: 540, startPoint y: 219, endPoint x: 626, endPoint y: 228, distance: 86.5
click at [624, 228] on div "K-Score : 良好 近期一到三個月發文頻率正常，且漲粉率與互動率高。 查看說明" at bounding box center [639, 234] width 210 height 36
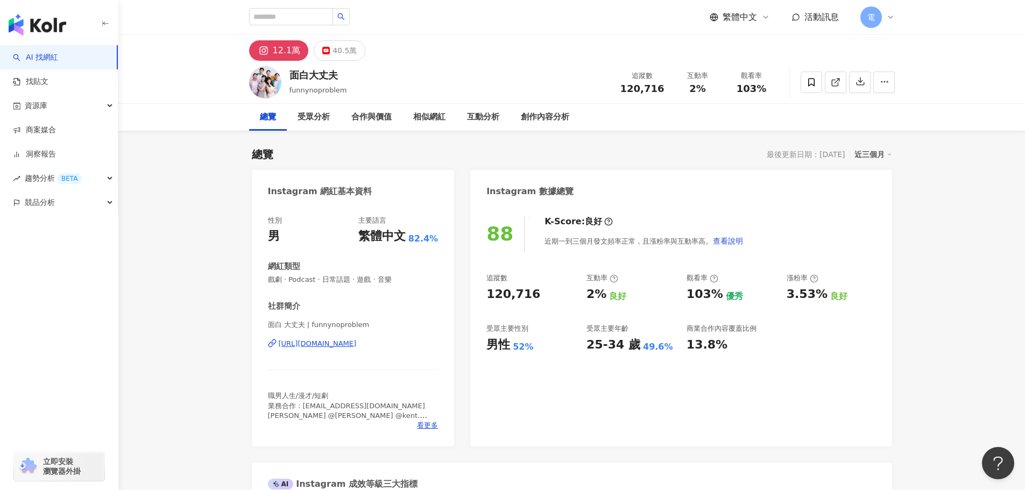
click at [726, 226] on div "K-Score : 良好 近期一到三個月發文頻率正常，且漲粉率與互動率高。 查看說明" at bounding box center [639, 234] width 210 height 36
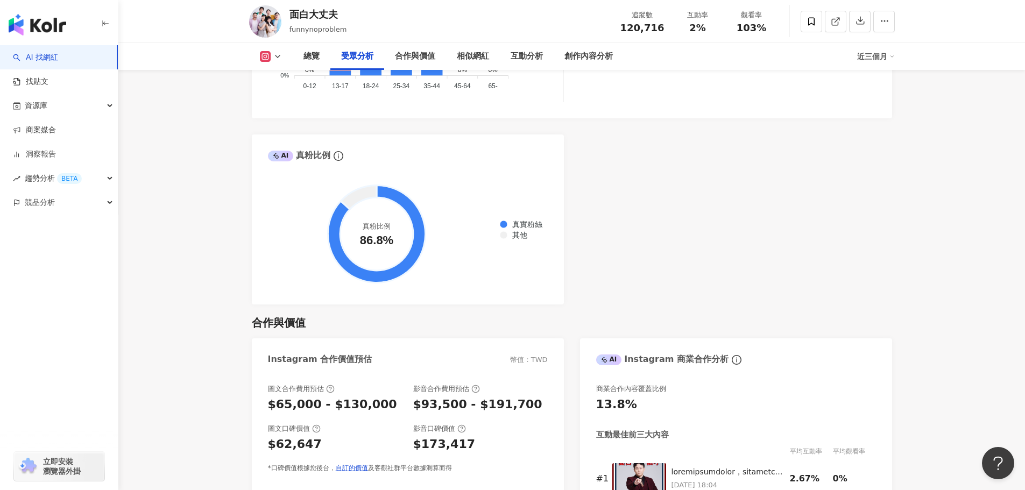
scroll to position [1238, 0]
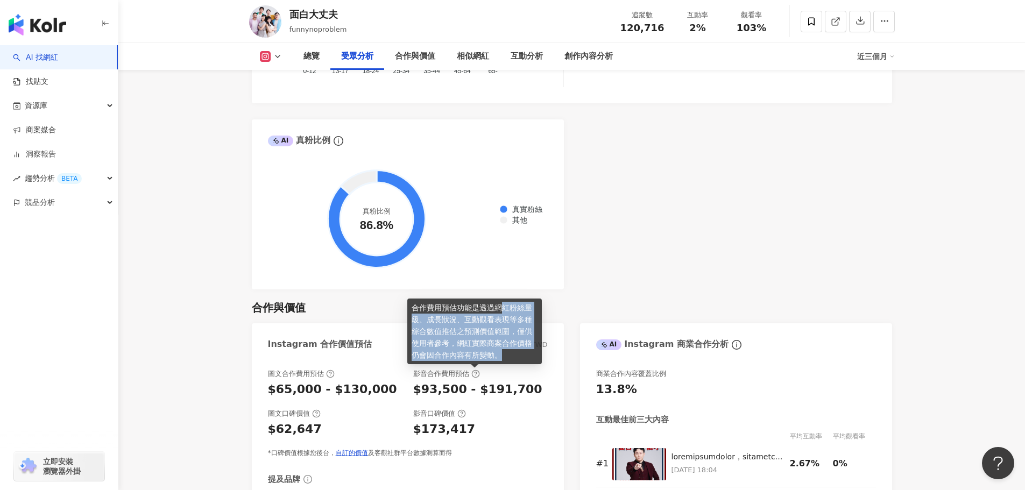
drag, startPoint x: 503, startPoint y: 313, endPoint x: 505, endPoint y: 357, distance: 44.2
click at [505, 357] on div "合作費用預估功能是透過網紅粉絲量級、成長狀況、互動觀看表現等多種綜合數值推估之預測價值範圍，僅供使用者參考，網紅實際商案合作價格仍會因合作內容有所變動。" at bounding box center [474, 332] width 135 height 66
click at [505, 358] on div "合作費用預估功能是透過網紅粉絲量級、成長狀況、互動觀看表現等多種綜合數值推估之預測價值範圍，僅供使用者參考，網紅實際商案合作價格仍會因合作內容有所變動。" at bounding box center [474, 332] width 135 height 66
drag, startPoint x: 511, startPoint y: 358, endPoint x: 525, endPoint y: 310, distance: 49.9
click at [526, 311] on div "合作費用預估功能是透過網紅粉絲量級、成長狀況、互動觀看表現等多種綜合數值推估之預測價值範圍，僅供使用者參考，網紅實際商案合作價格仍會因合作內容有所變動。" at bounding box center [474, 332] width 135 height 66
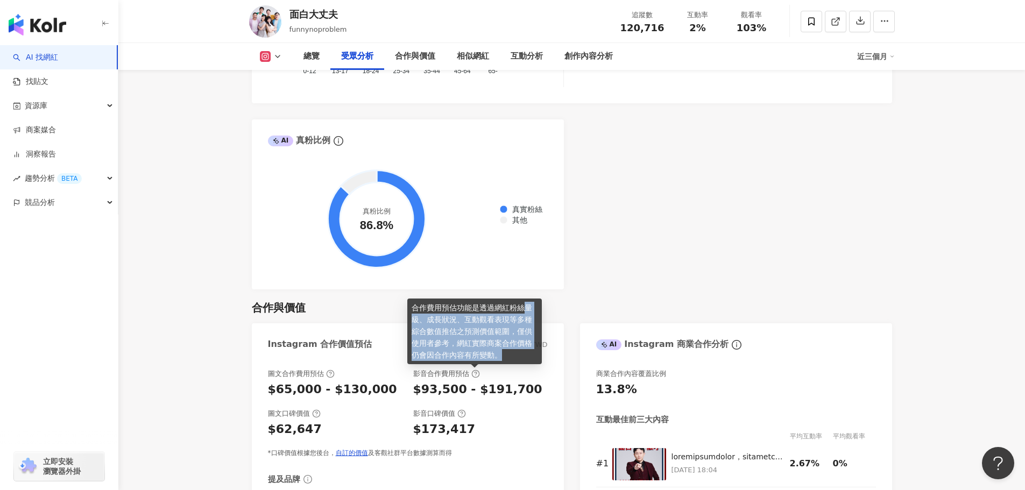
click at [524, 312] on div "合作費用預估功能是透過網紅粉絲量級、成長狀況、互動觀看表現等多種綜合數值推估之預測價值範圍，僅供使用者參考，網紅實際商案合作價格仍會因合作內容有所變動。" at bounding box center [474, 332] width 135 height 66
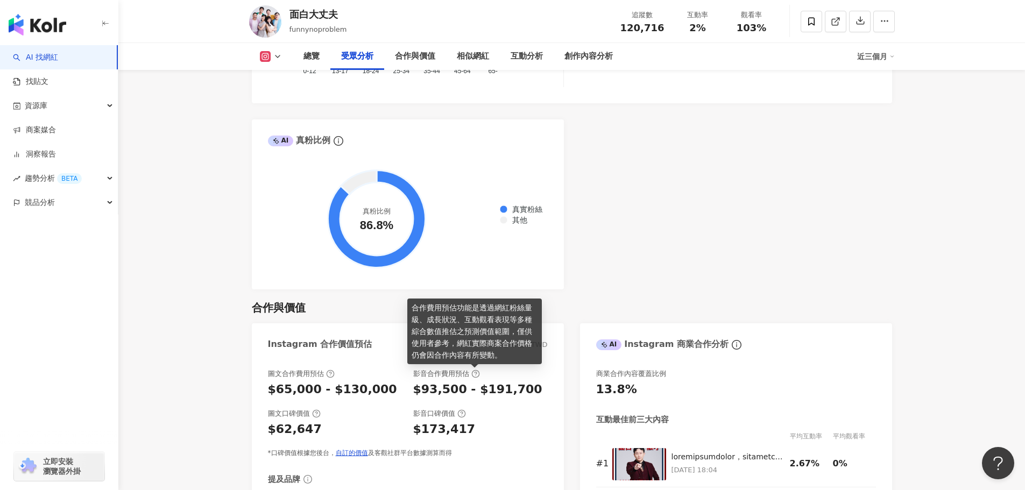
click at [715, 282] on div "AI Instagram 受眾樣貌分析 受眾主要性別 男性 52% 受眾主要年齡 25-34 歲 49.6% 受眾年齡及性別分布 男性 女性 60% 60% …" at bounding box center [572, 37] width 640 height 504
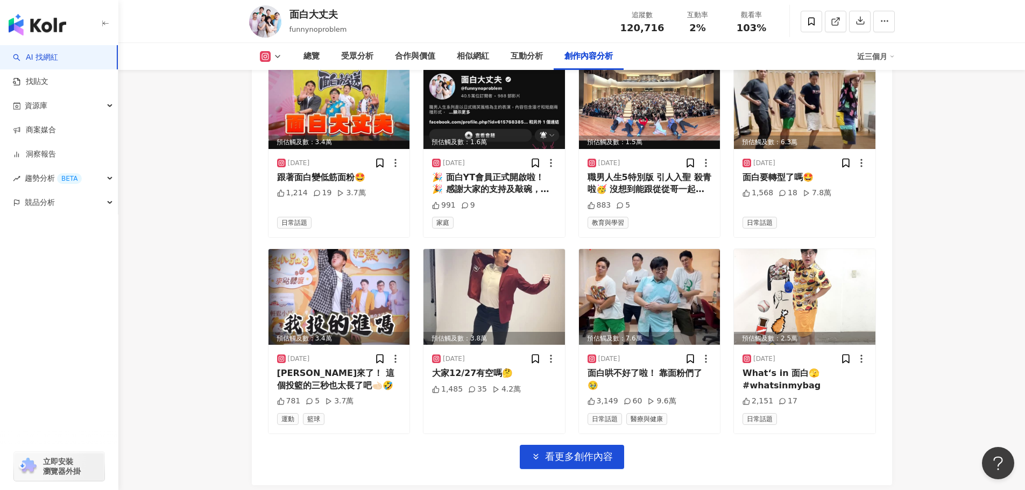
scroll to position [3544, 0]
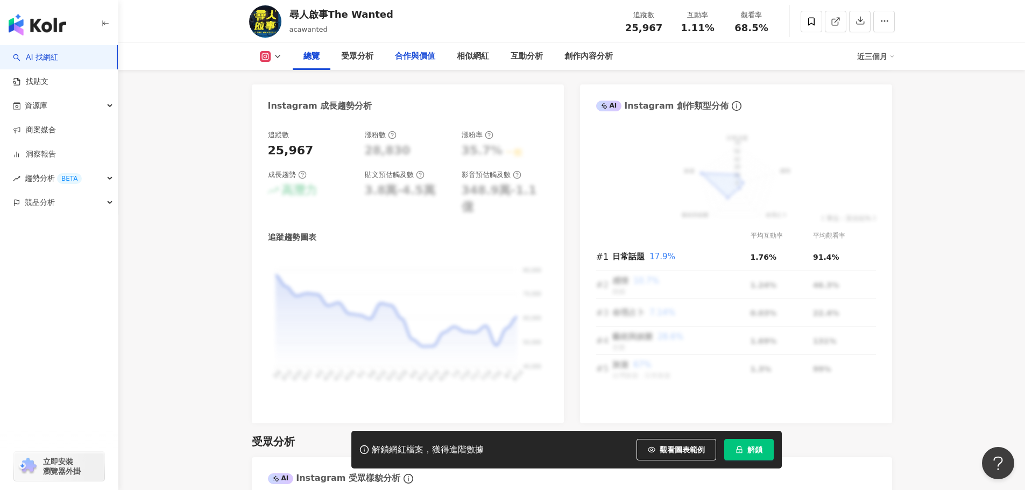
scroll to position [323, 0]
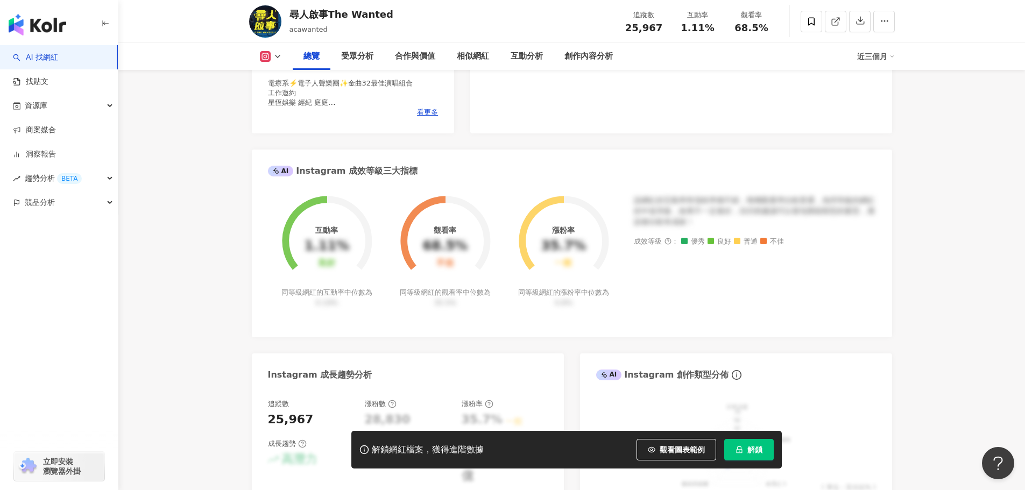
click at [356, 12] on div "尋人啟事The Wanted" at bounding box center [342, 14] width 104 height 13
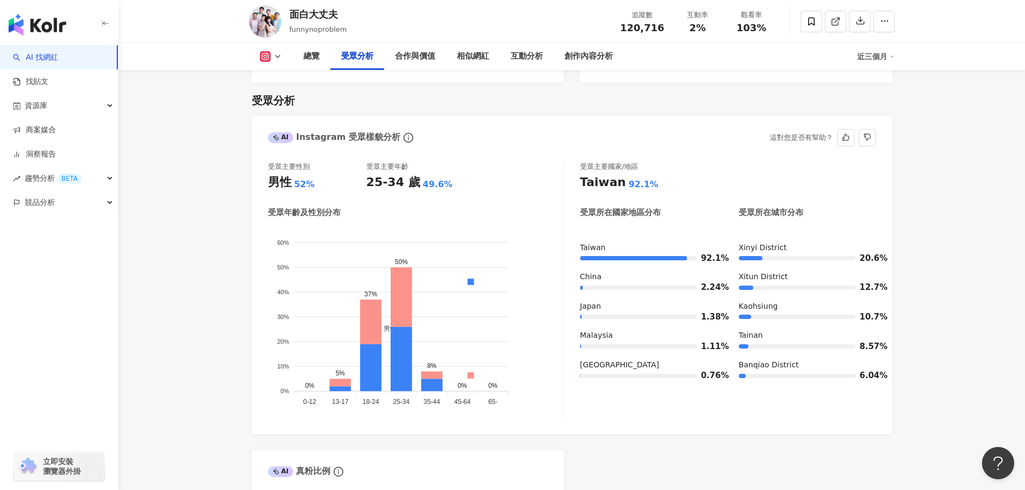
scroll to position [799, 0]
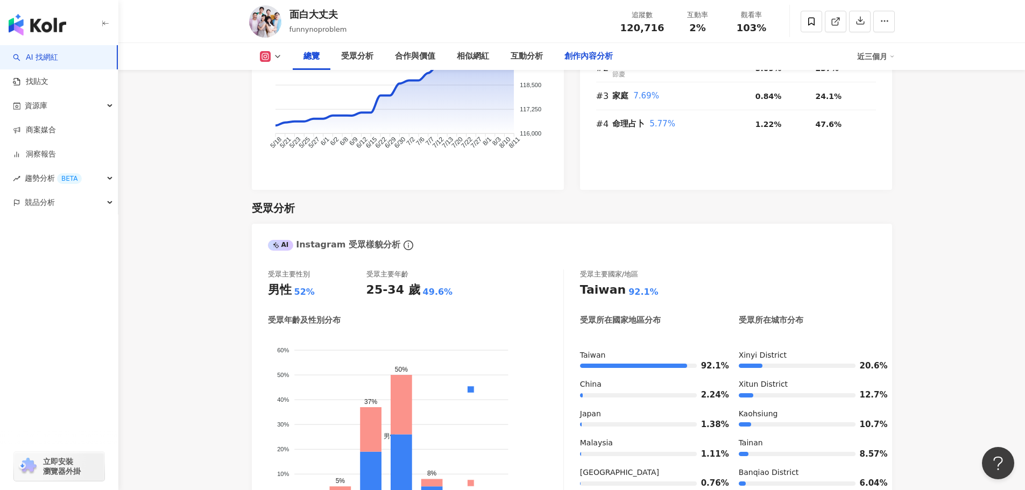
click at [583, 53] on div "創作內容分析" at bounding box center [589, 56] width 48 height 13
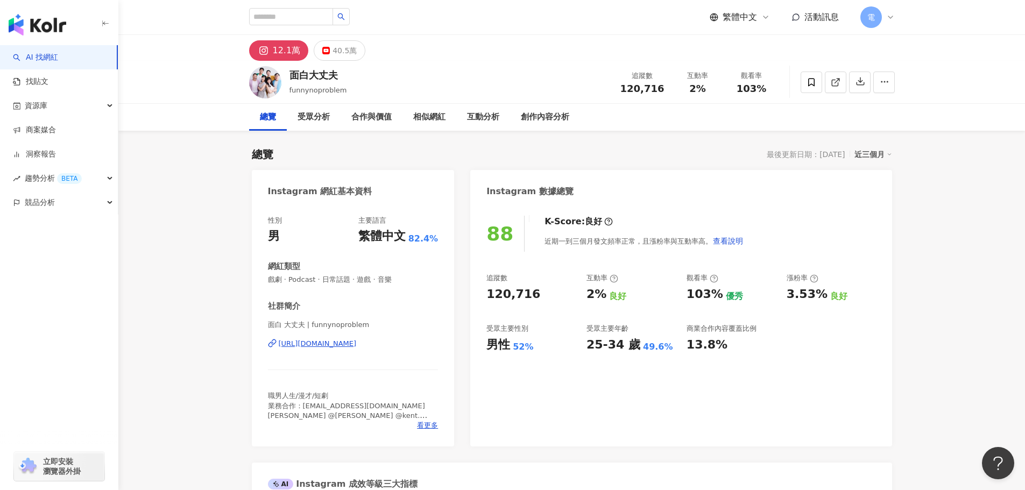
click at [659, 152] on div "總覽 最後更新日期：[DATE] 近三個月" at bounding box center [572, 154] width 640 height 15
